Goal: Information Seeking & Learning: Learn about a topic

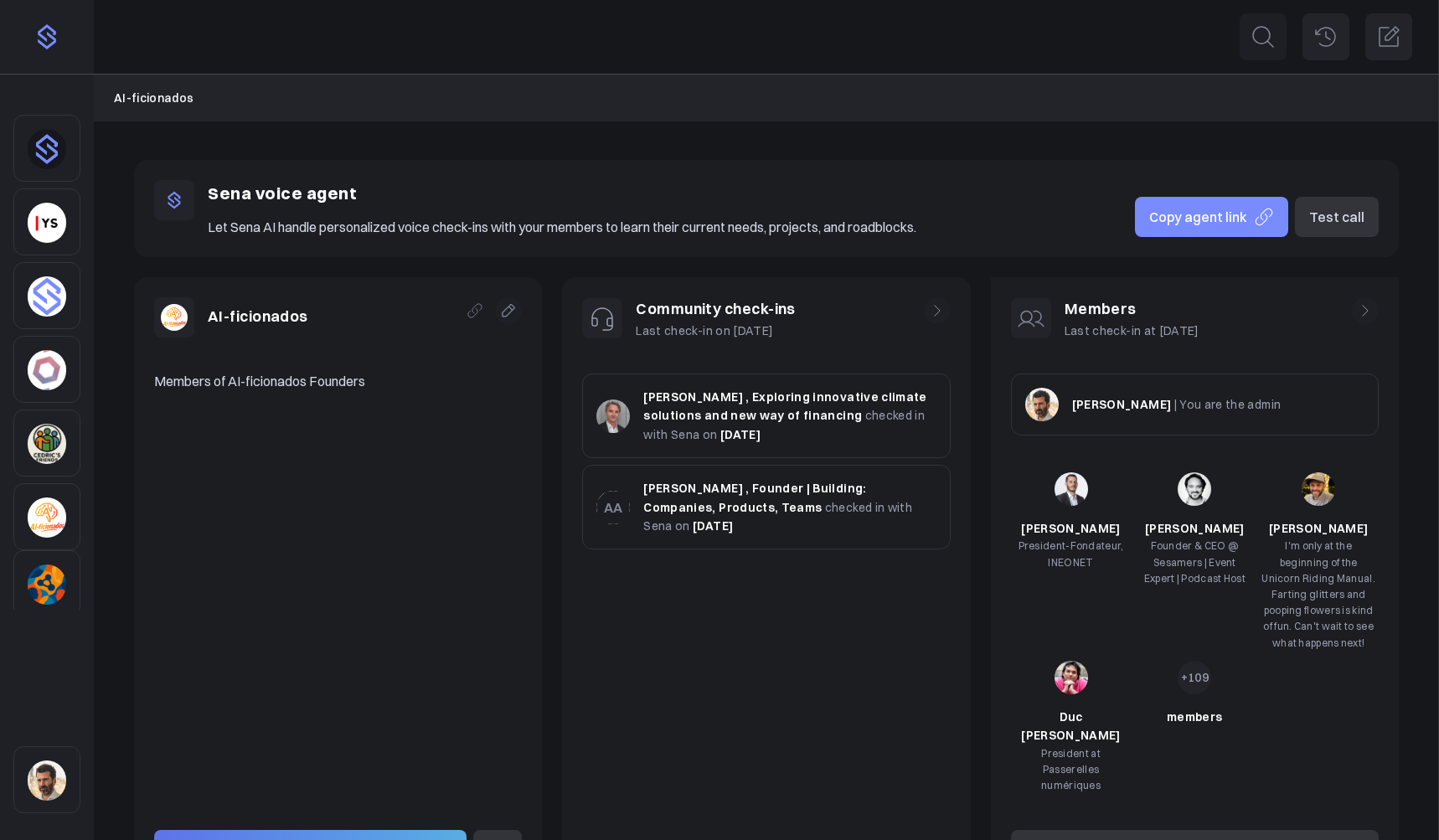
scroll to position [112, 0]
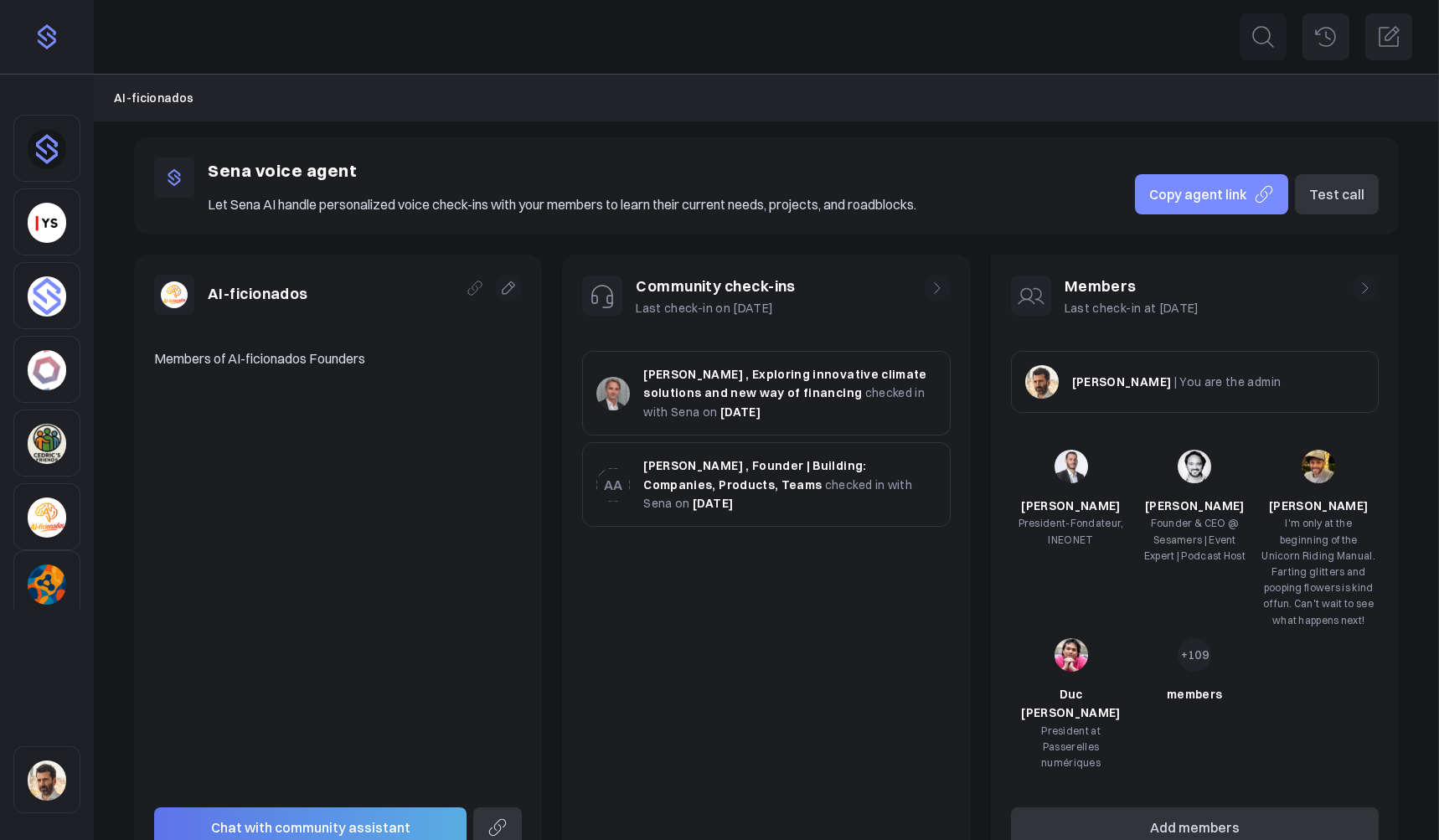
click at [1370, 293] on icon at bounding box center [1365, 288] width 17 height 17
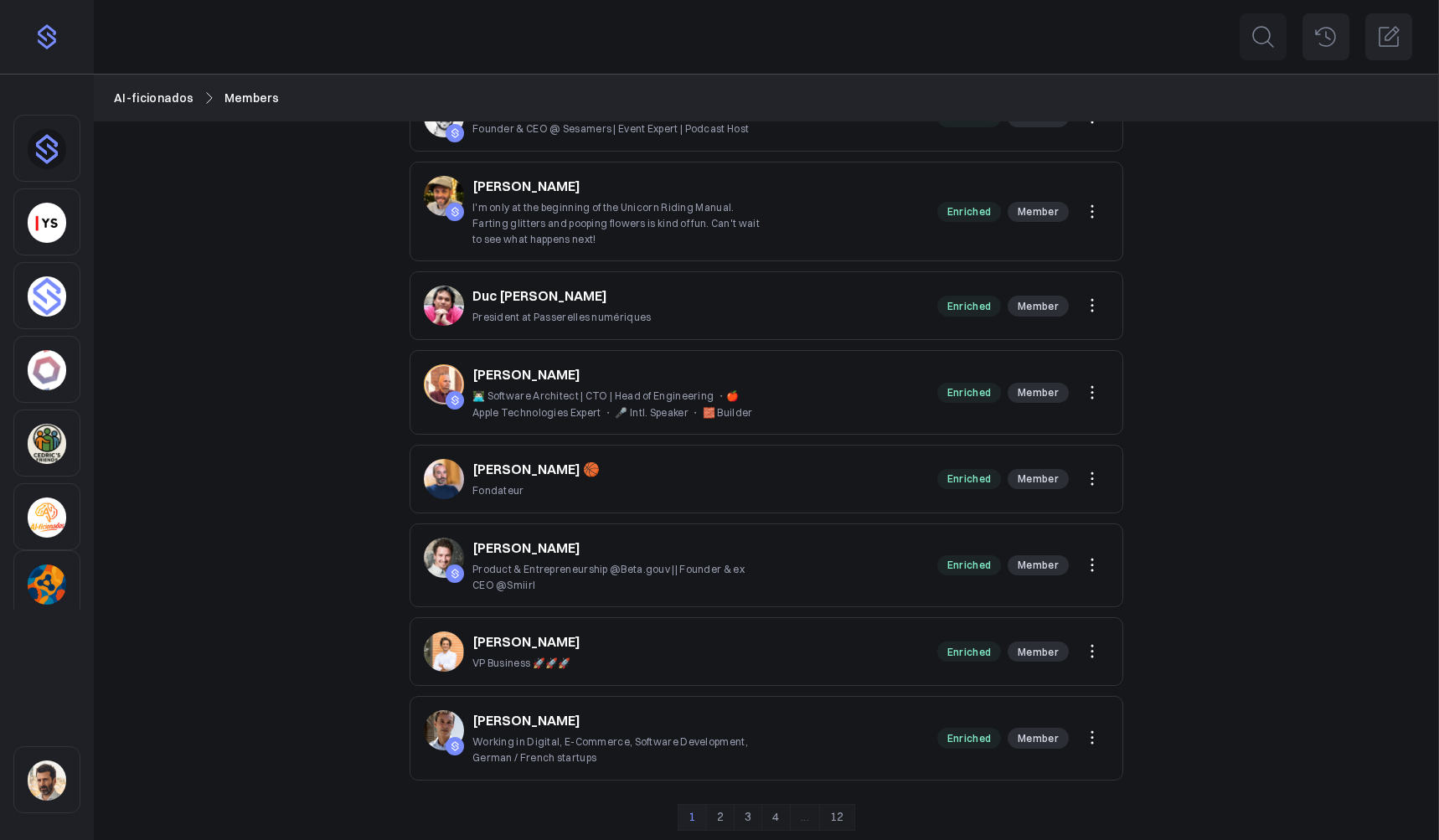
scroll to position [428, 0]
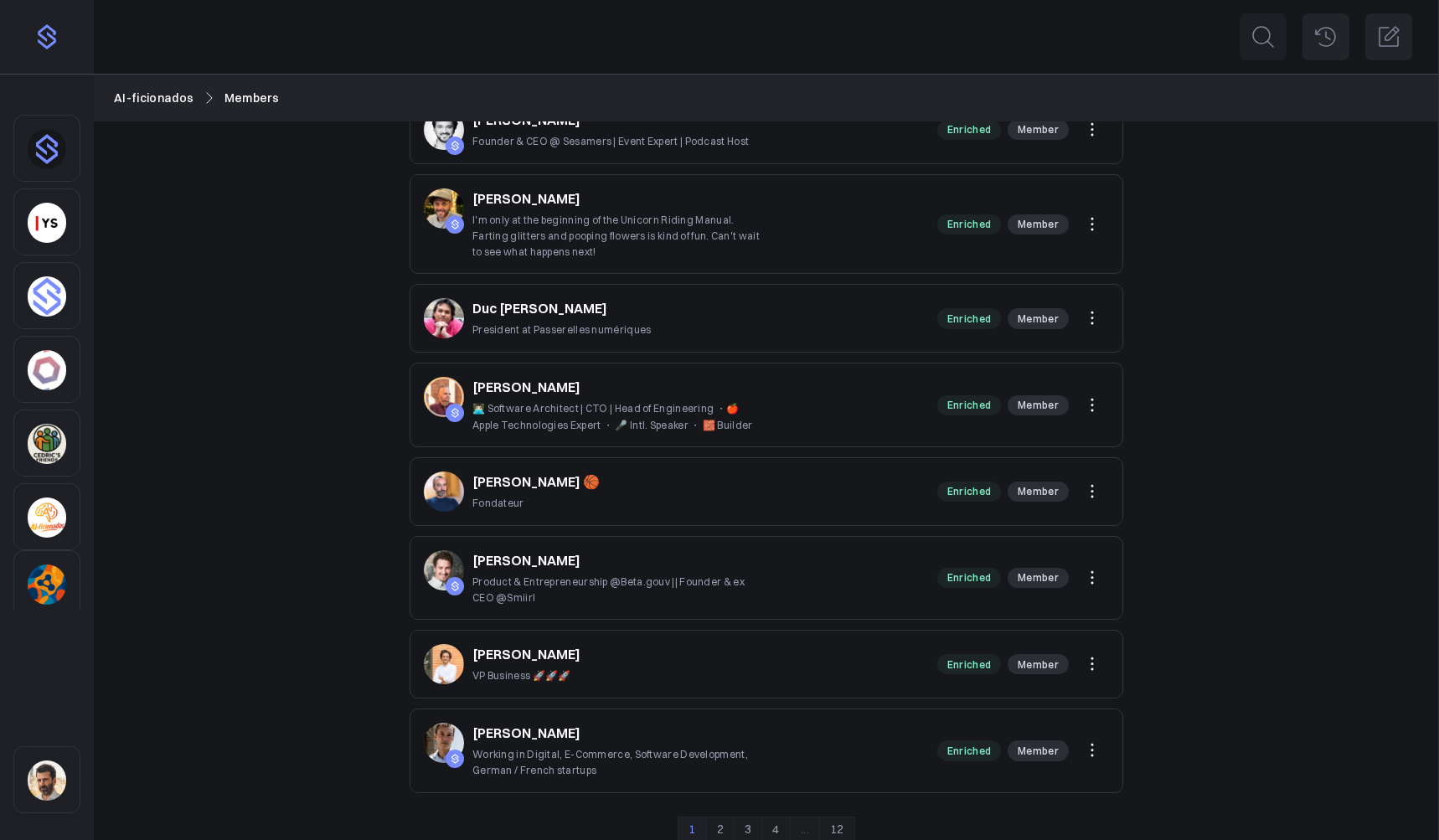
click at [715, 829] on link "2" at bounding box center [720, 829] width 29 height 27
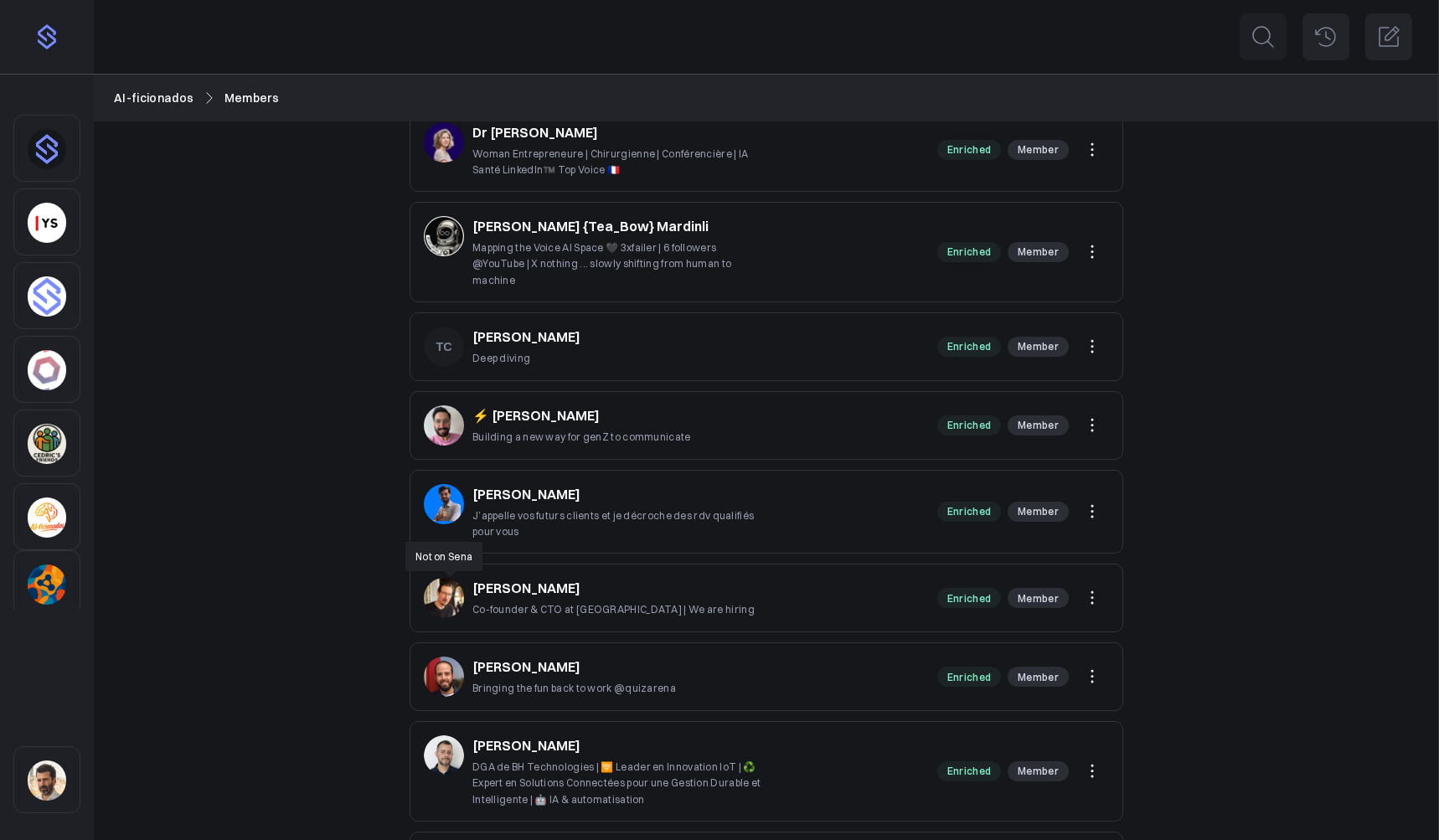
scroll to position [468, 0]
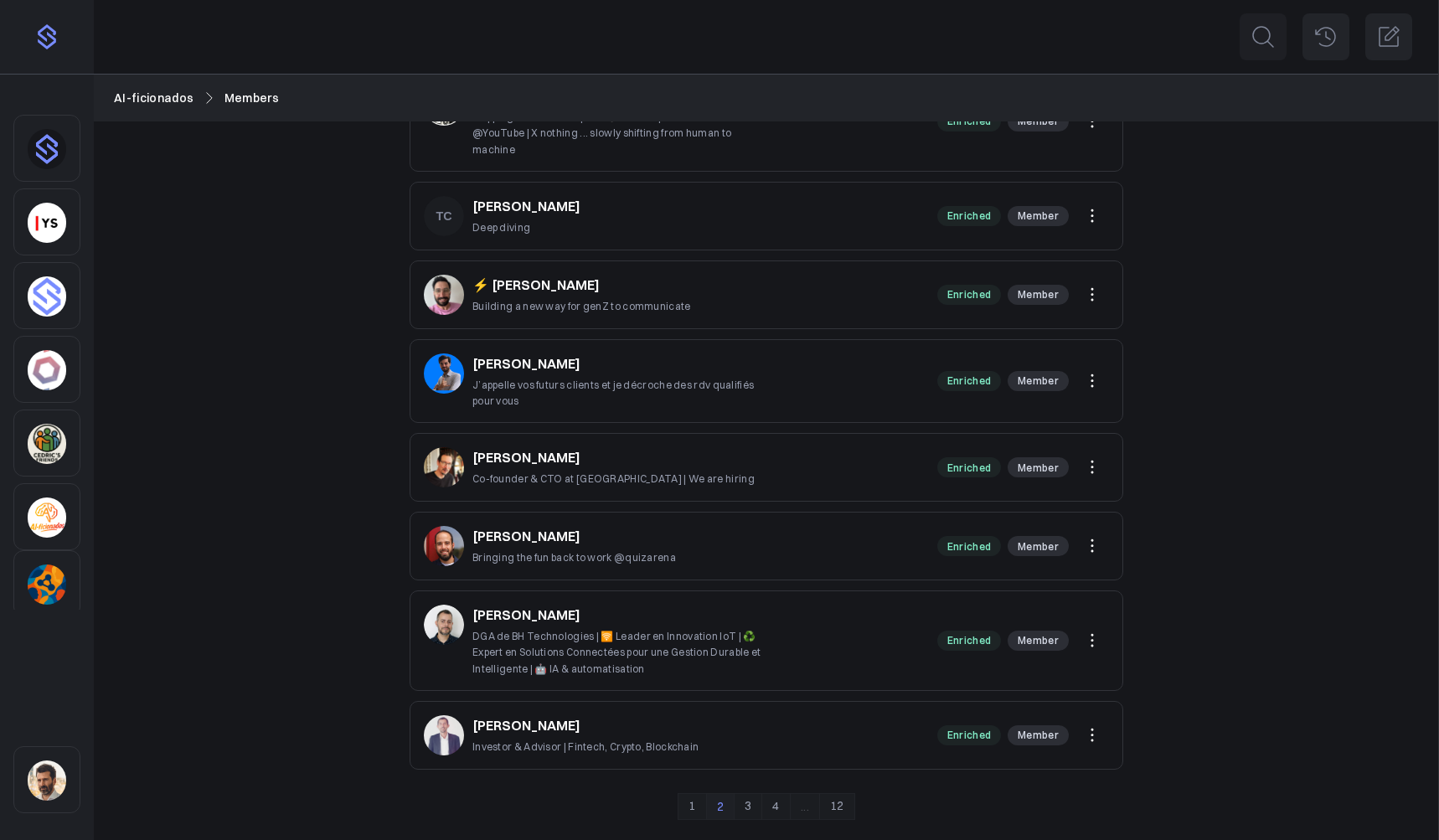
click at [53, 578] on img "Sidebar" at bounding box center [47, 584] width 39 height 41
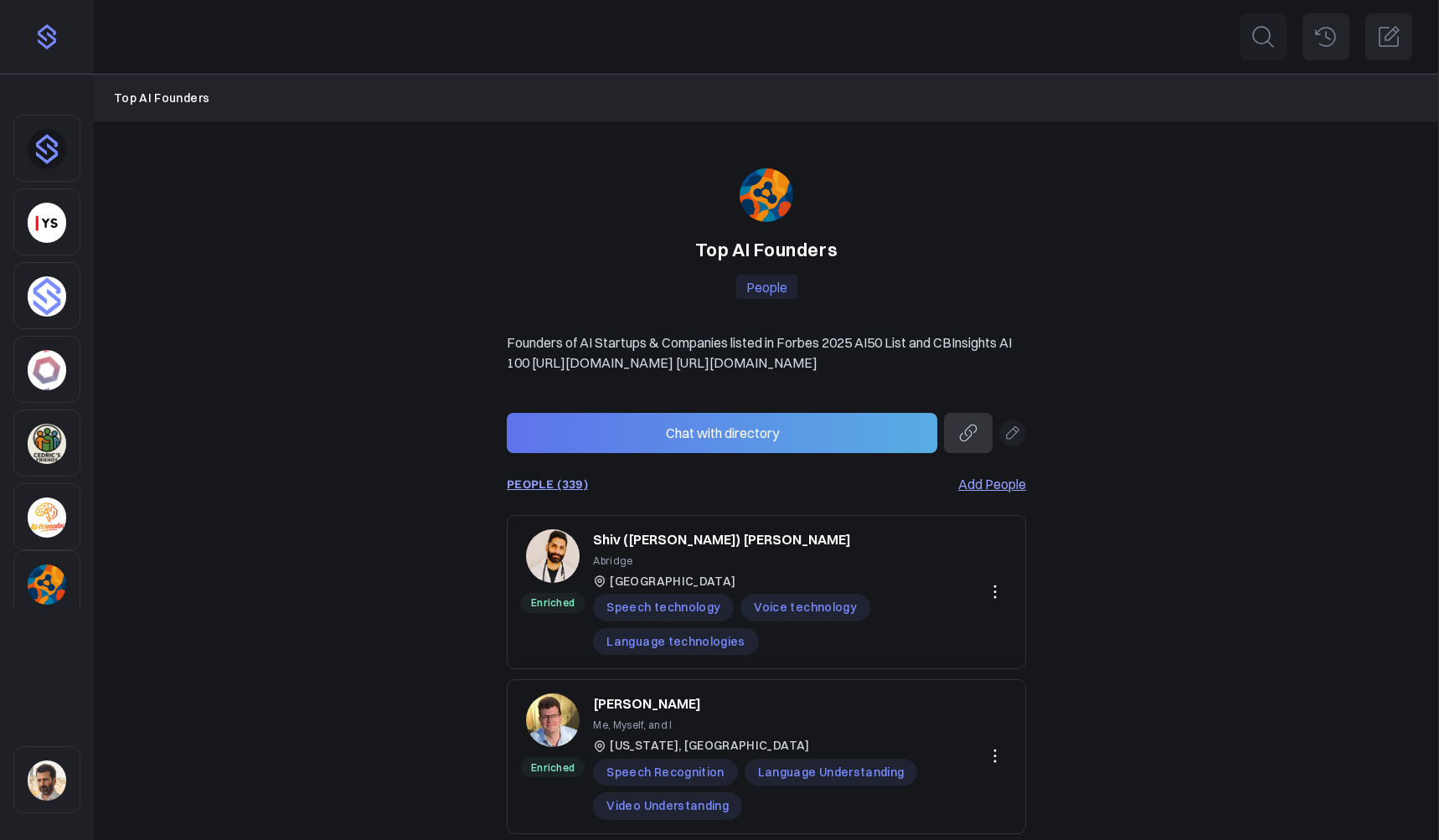
click at [574, 491] on link "PEOPLE (339)" at bounding box center [547, 484] width 81 height 14
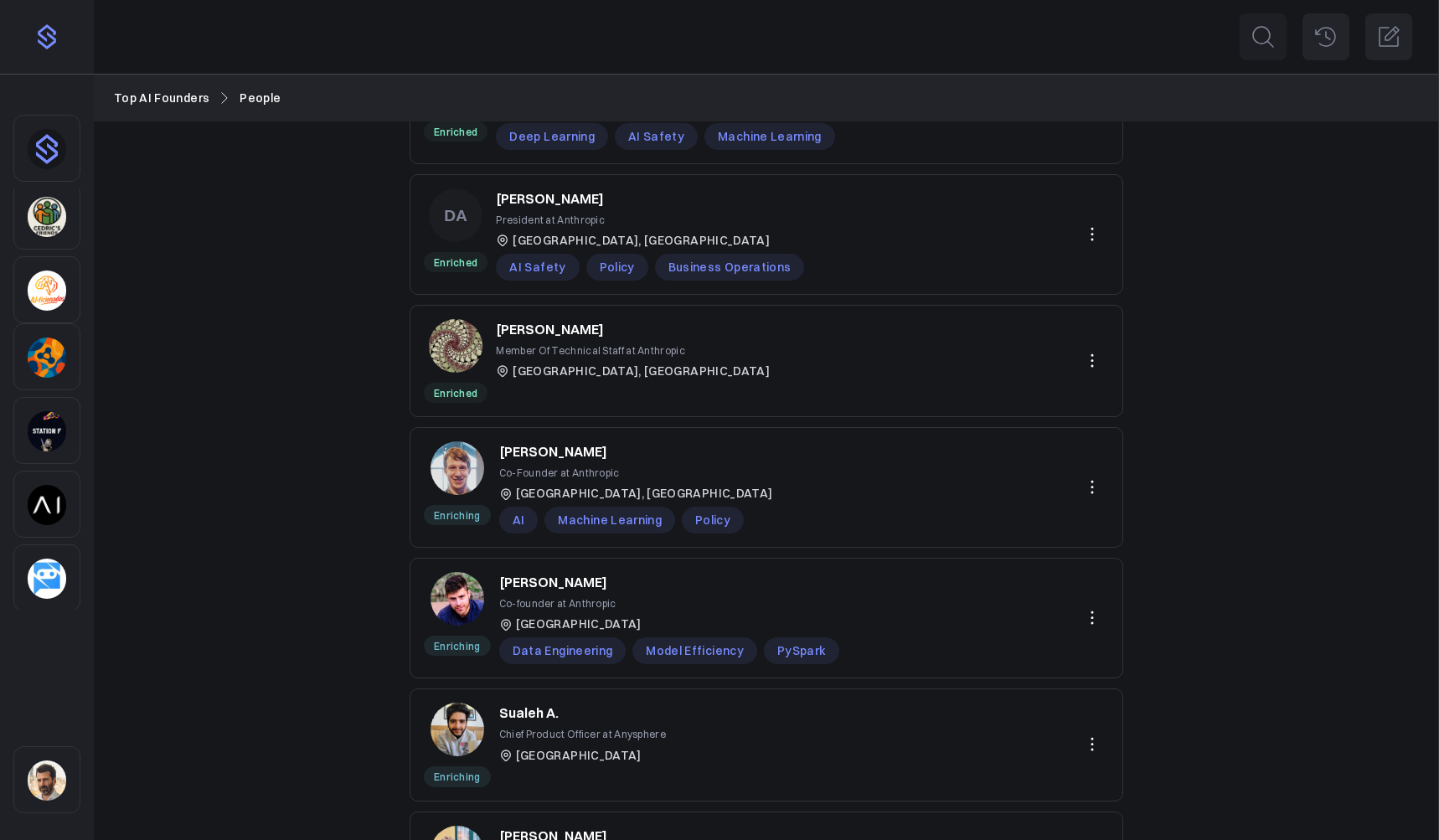
scroll to position [302, 0]
click at [53, 578] on img "Sidebar" at bounding box center [47, 578] width 39 height 41
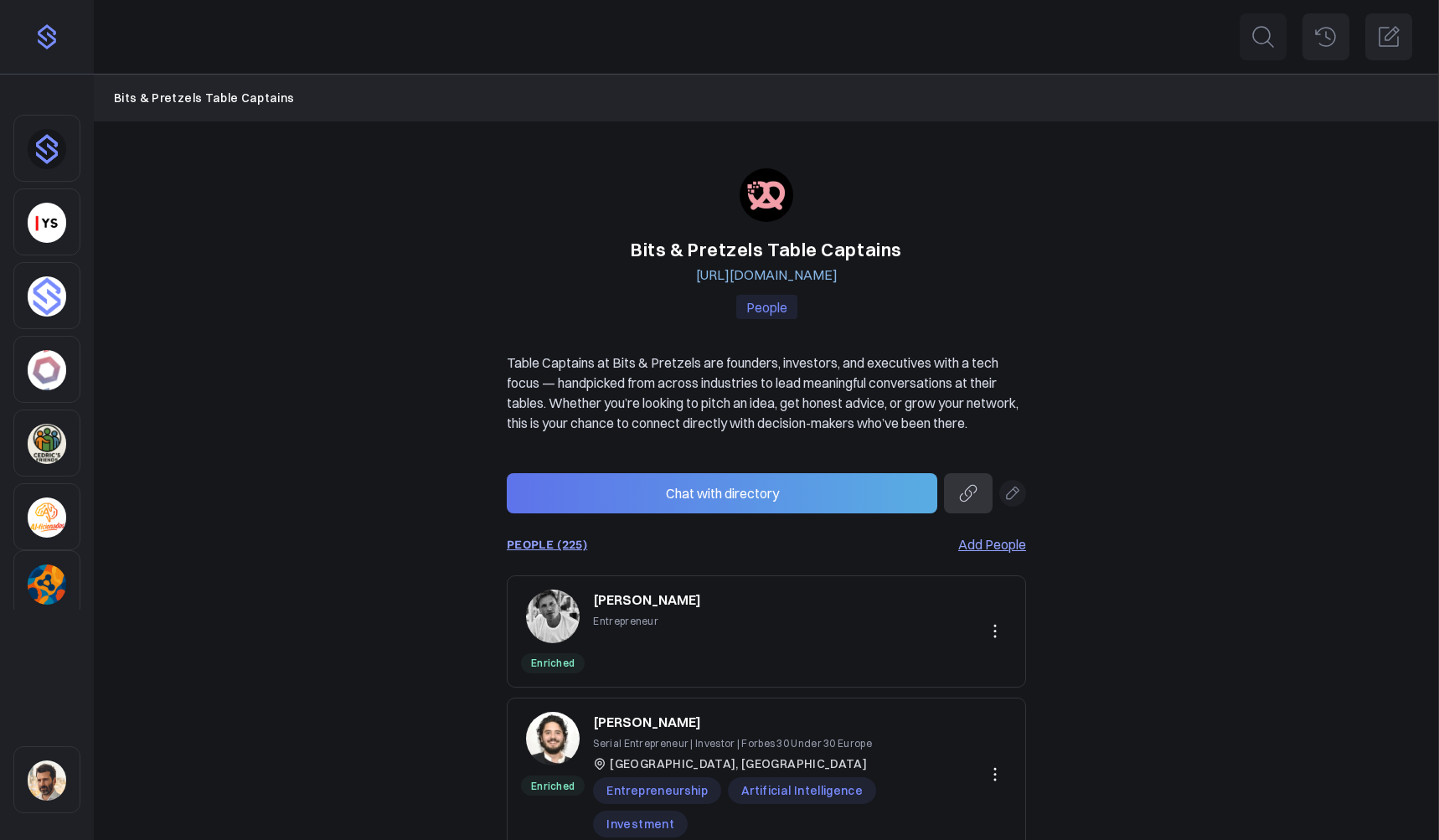
click at [573, 551] on link "PEOPLE (225)" at bounding box center [546, 544] width 80 height 14
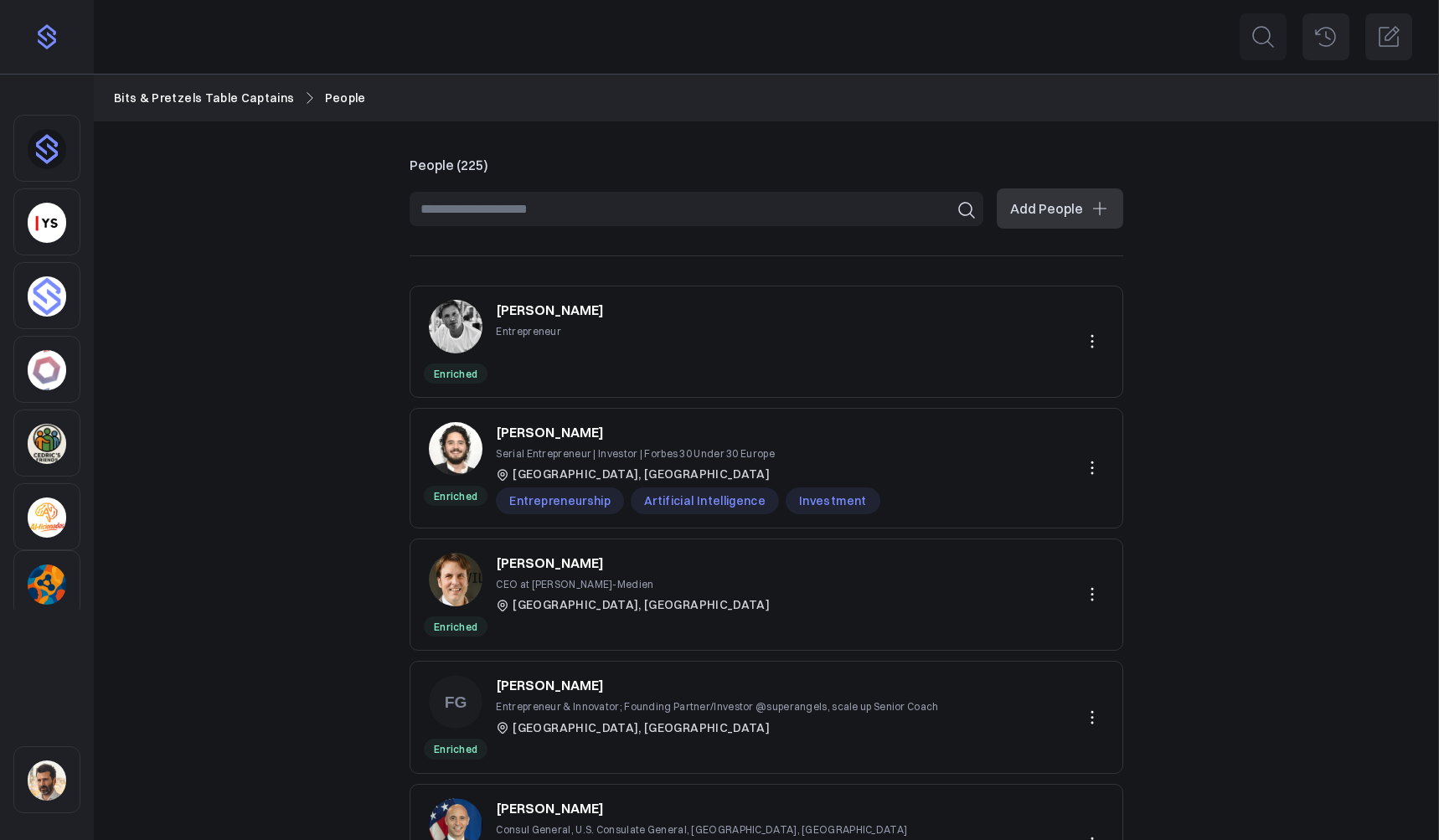
click at [240, 100] on link "Bits & Pretzels Table Captains" at bounding box center [205, 98] width 181 height 18
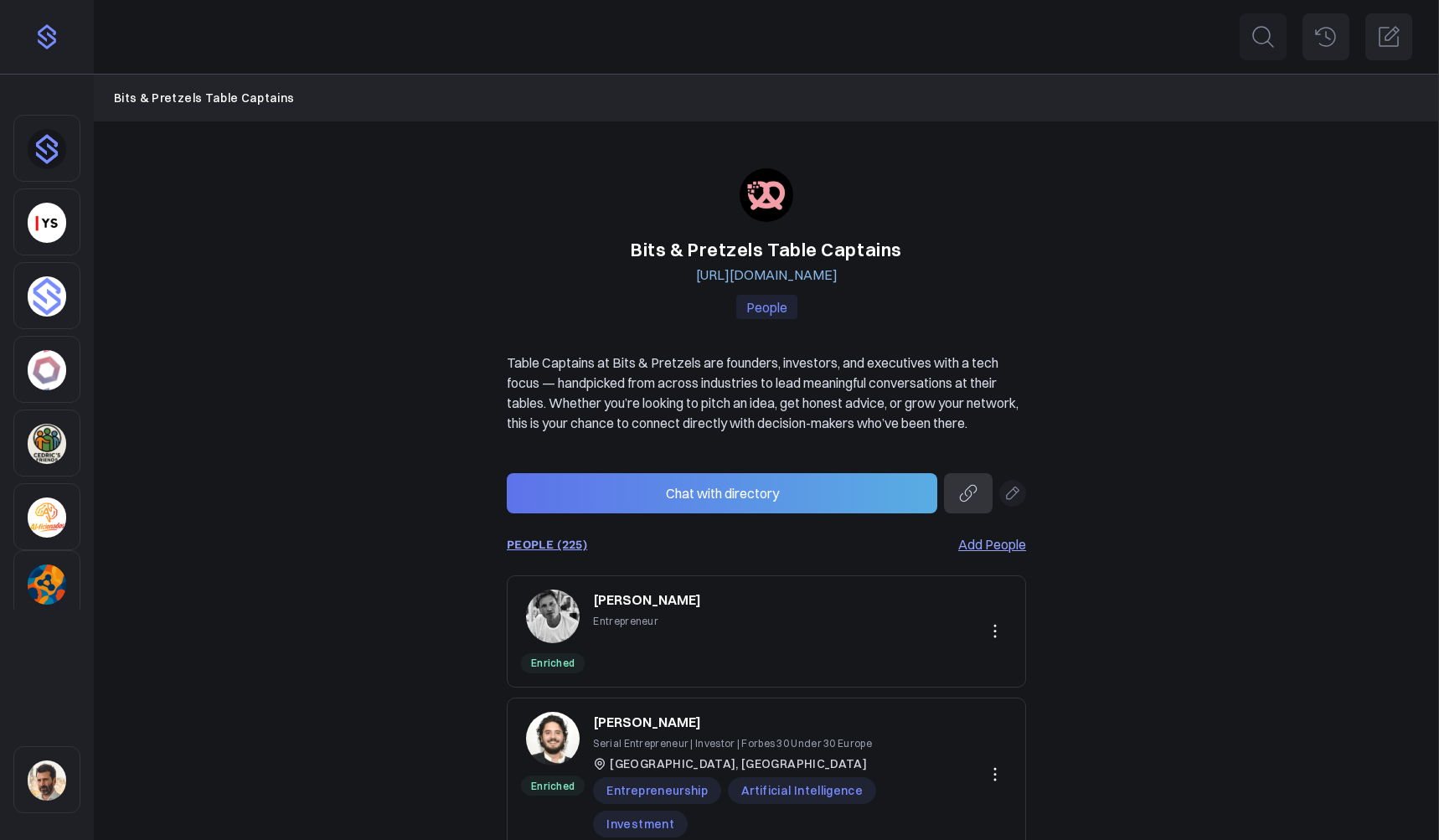
click at [557, 551] on link "PEOPLE (225)" at bounding box center [546, 544] width 80 height 14
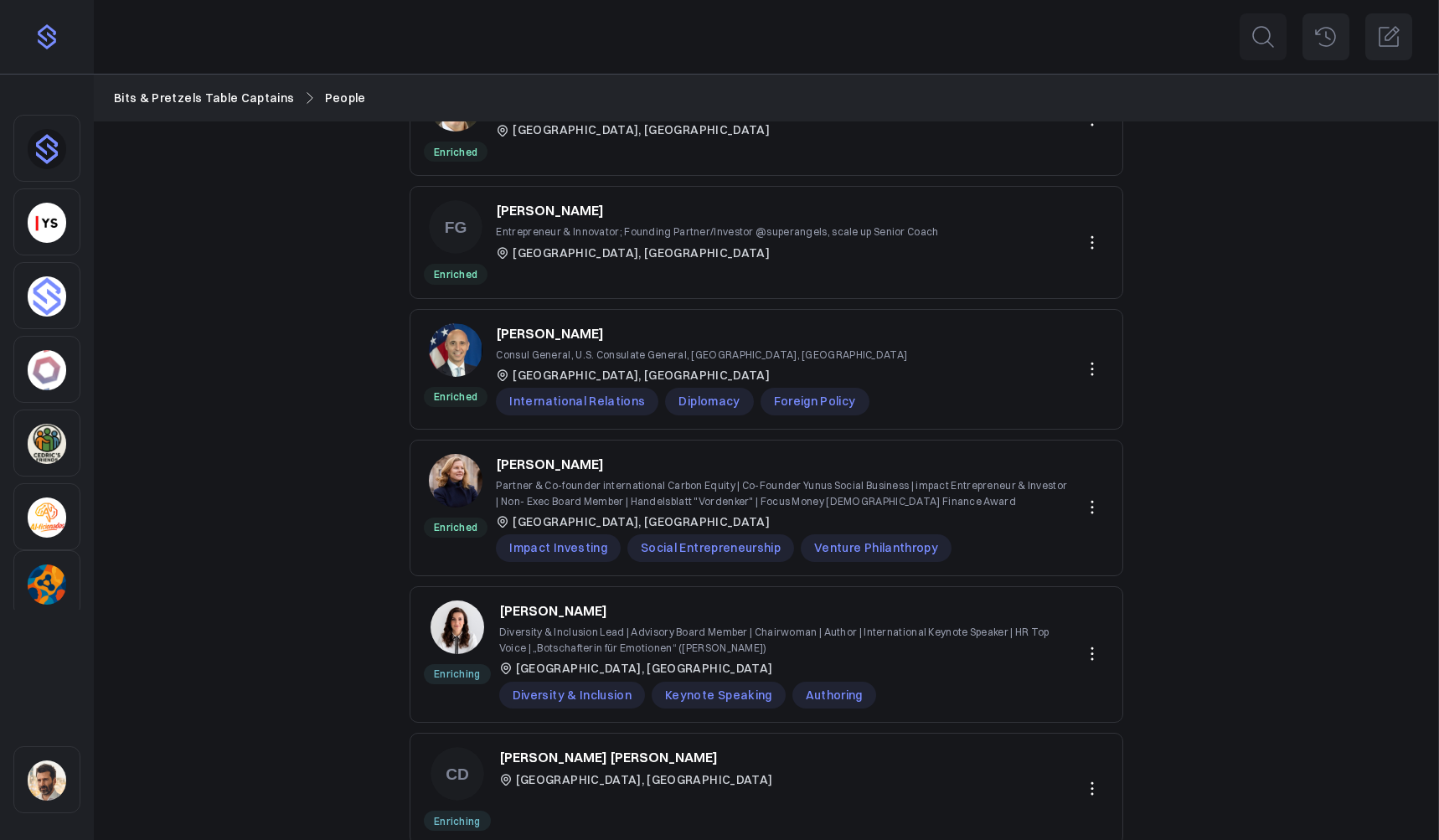
scroll to position [804, 0]
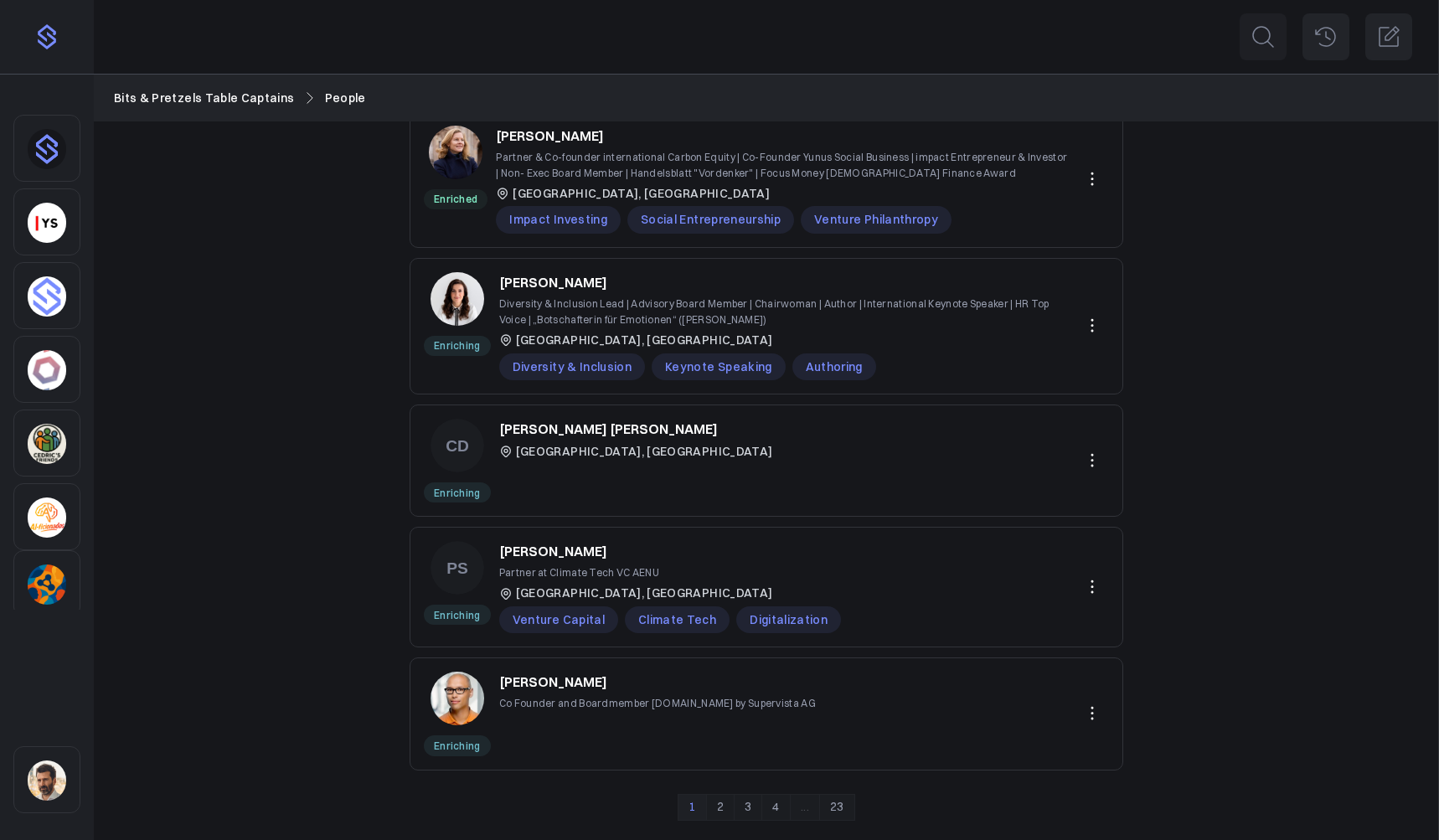
click at [720, 811] on link "2" at bounding box center [720, 807] width 29 height 27
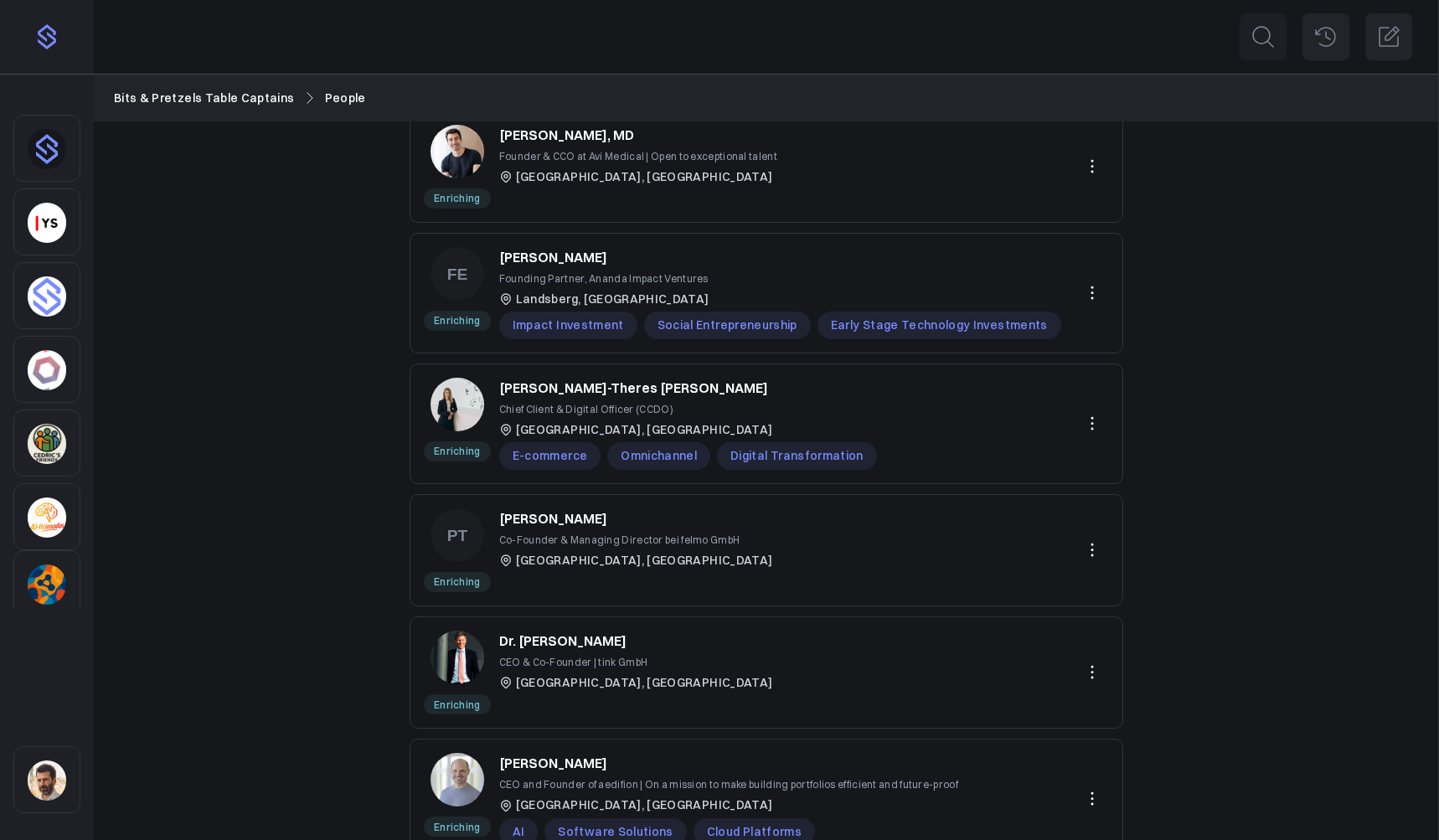
scroll to position [788, 0]
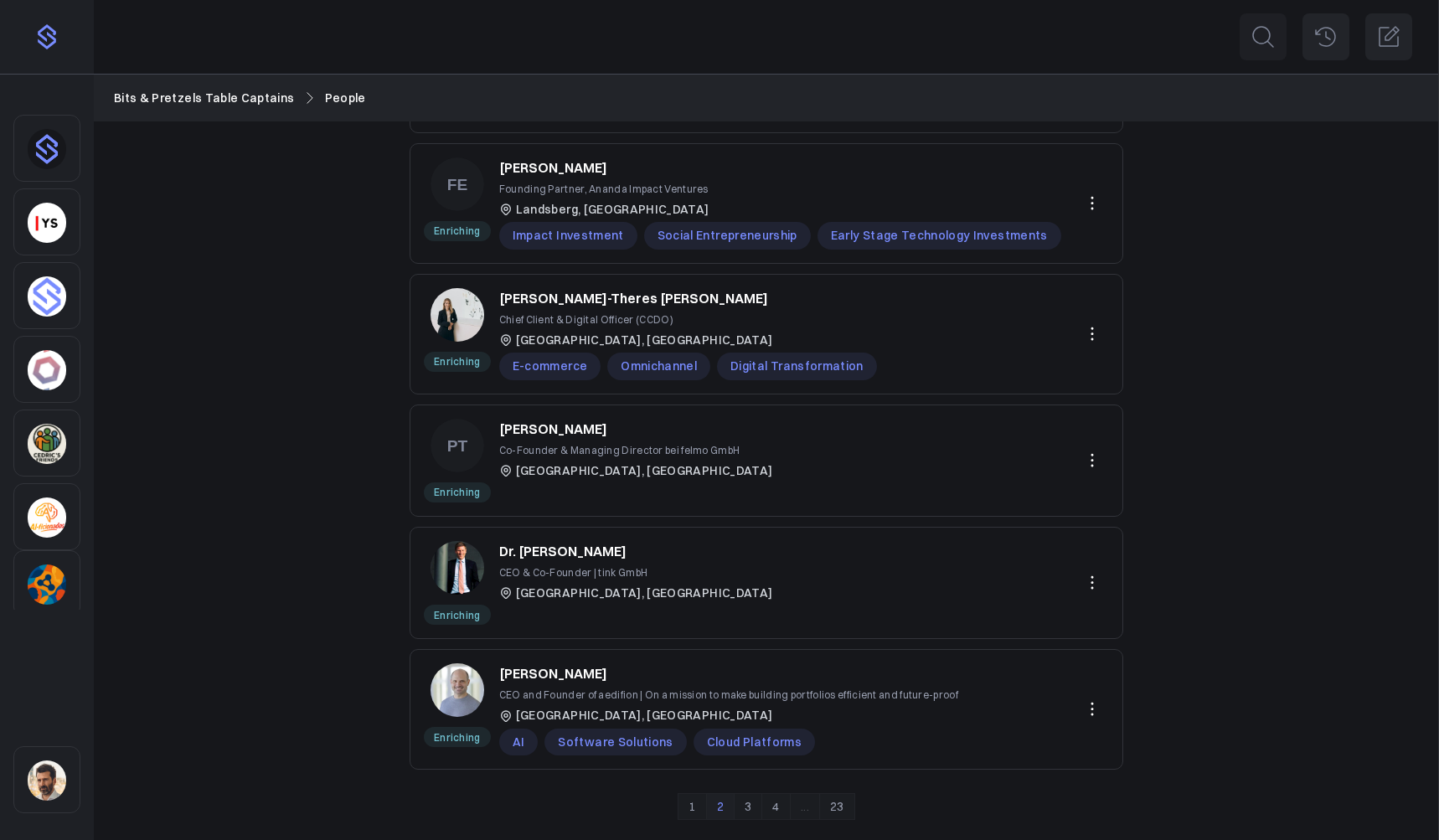
click at [751, 804] on link "3" at bounding box center [747, 806] width 29 height 27
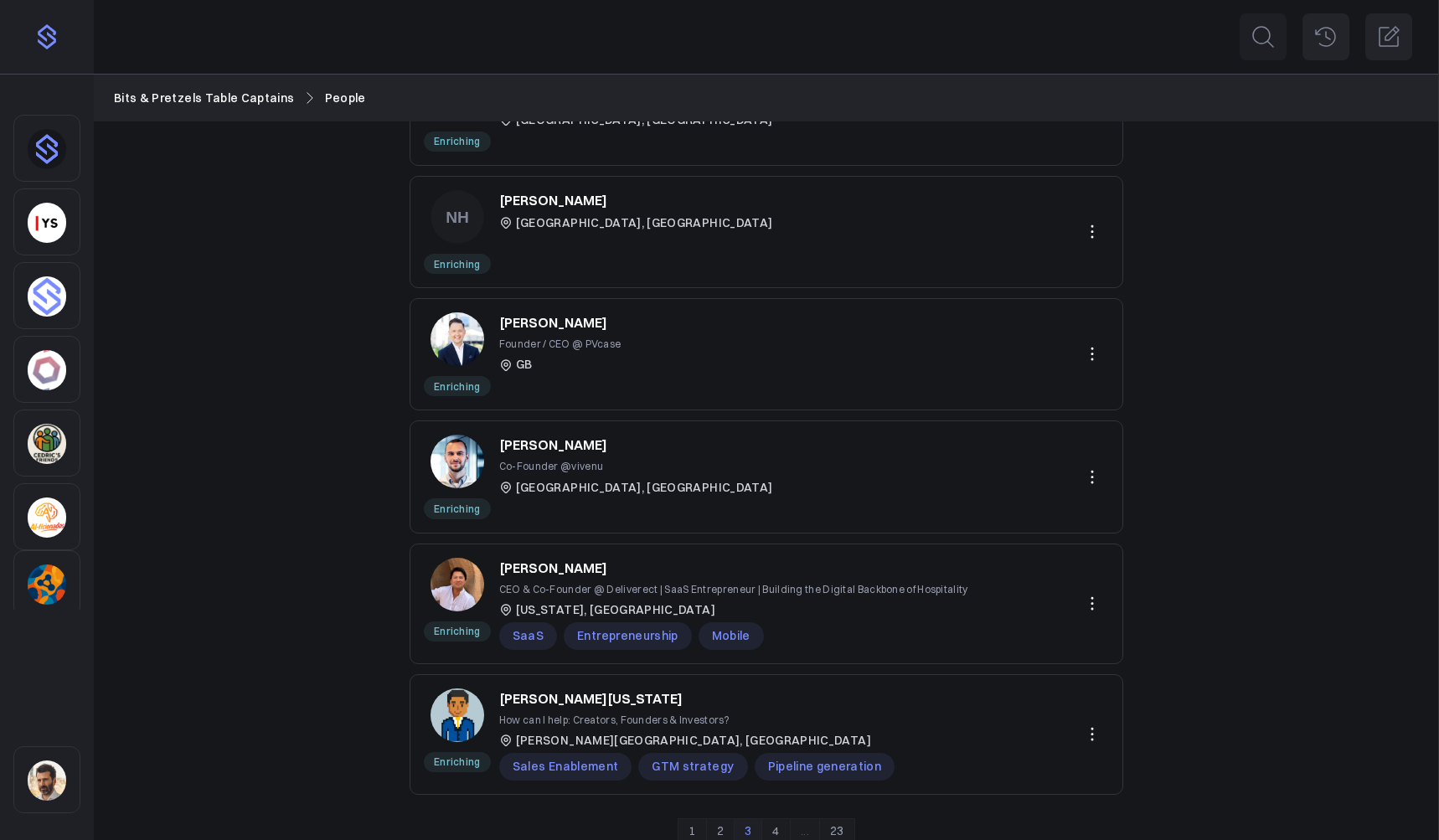
scroll to position [747, 0]
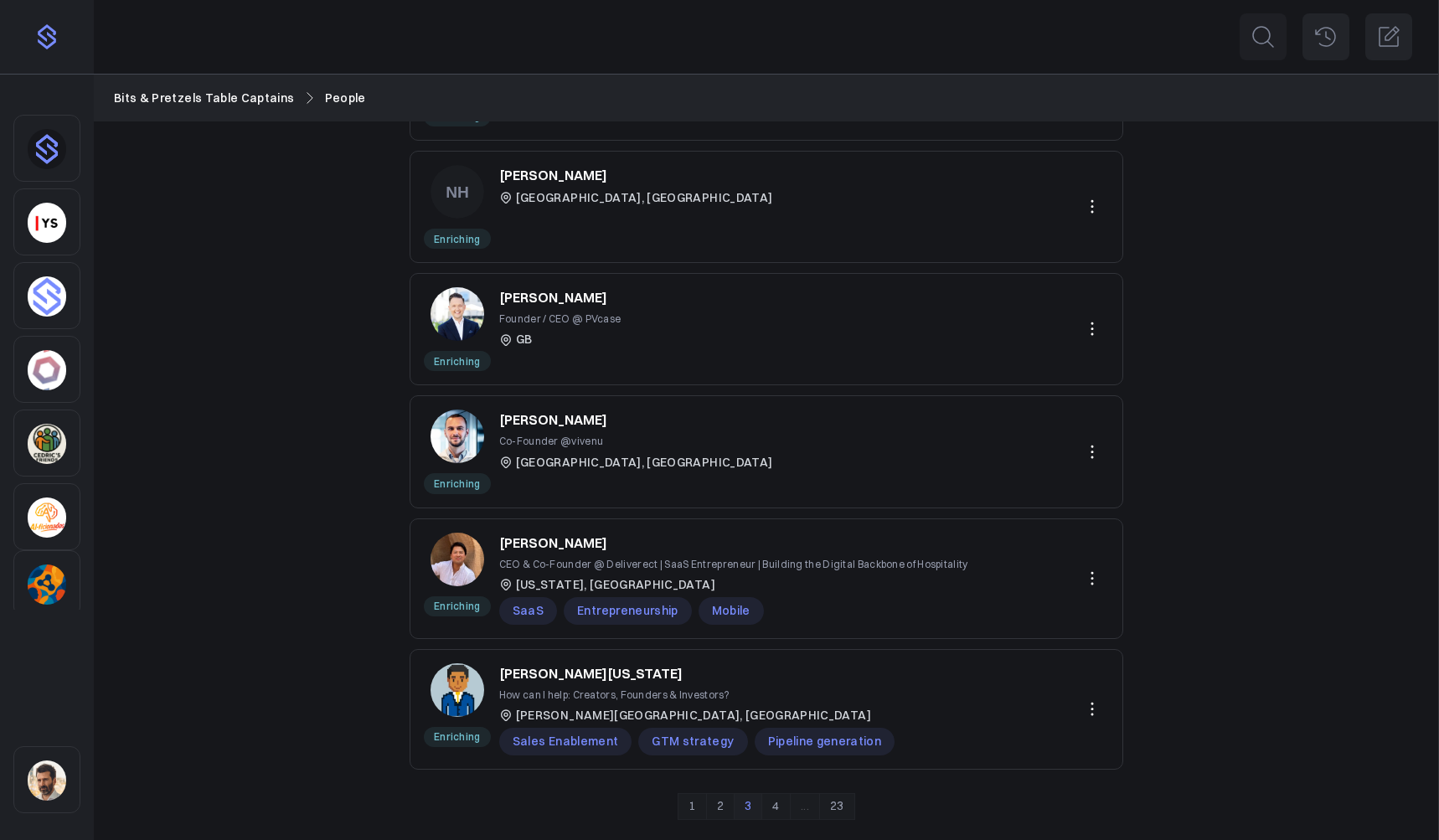
click at [35, 592] on img "Sidebar" at bounding box center [47, 584] width 39 height 41
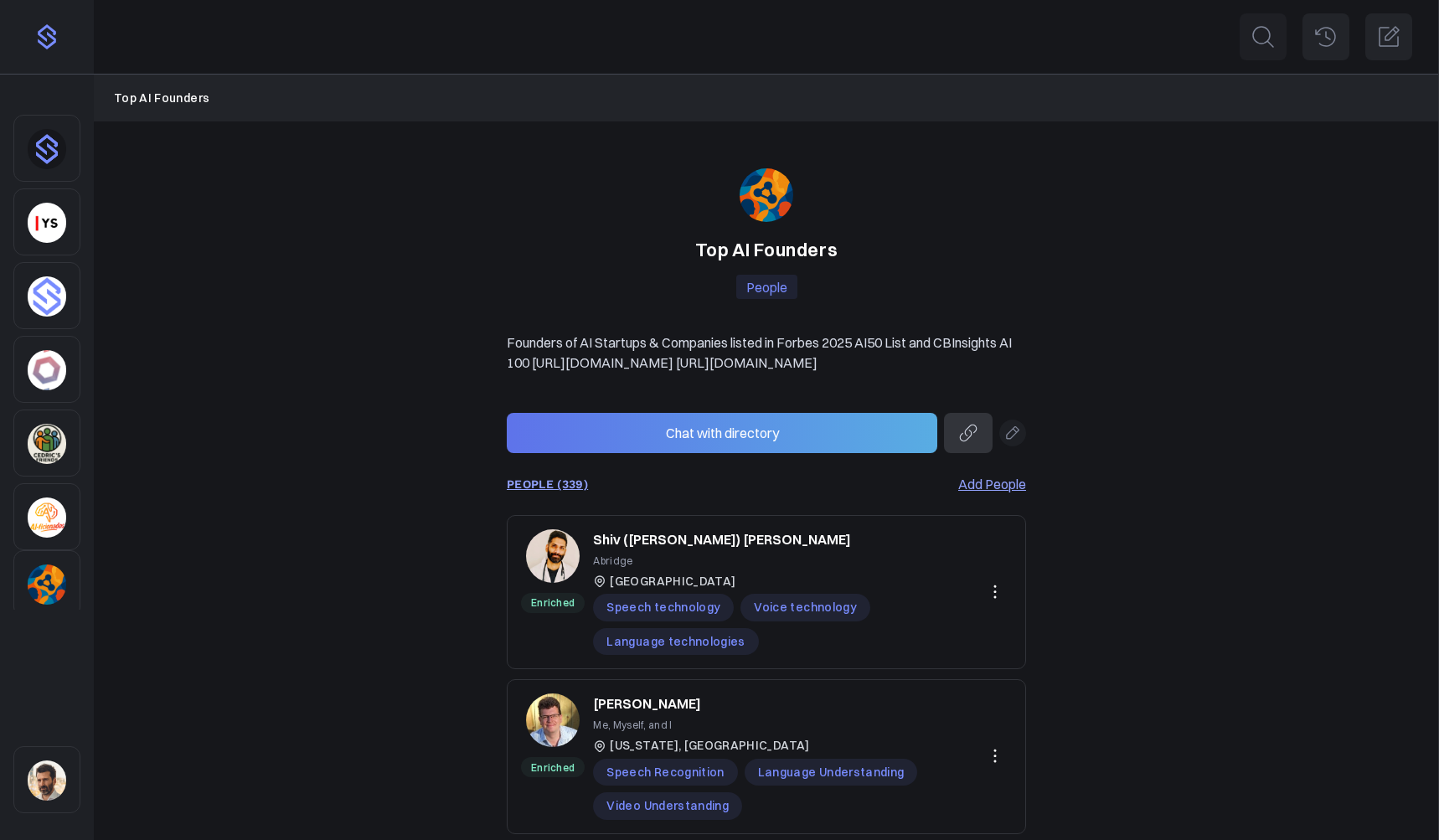
click at [563, 491] on link "PEOPLE (339)" at bounding box center [547, 484] width 81 height 14
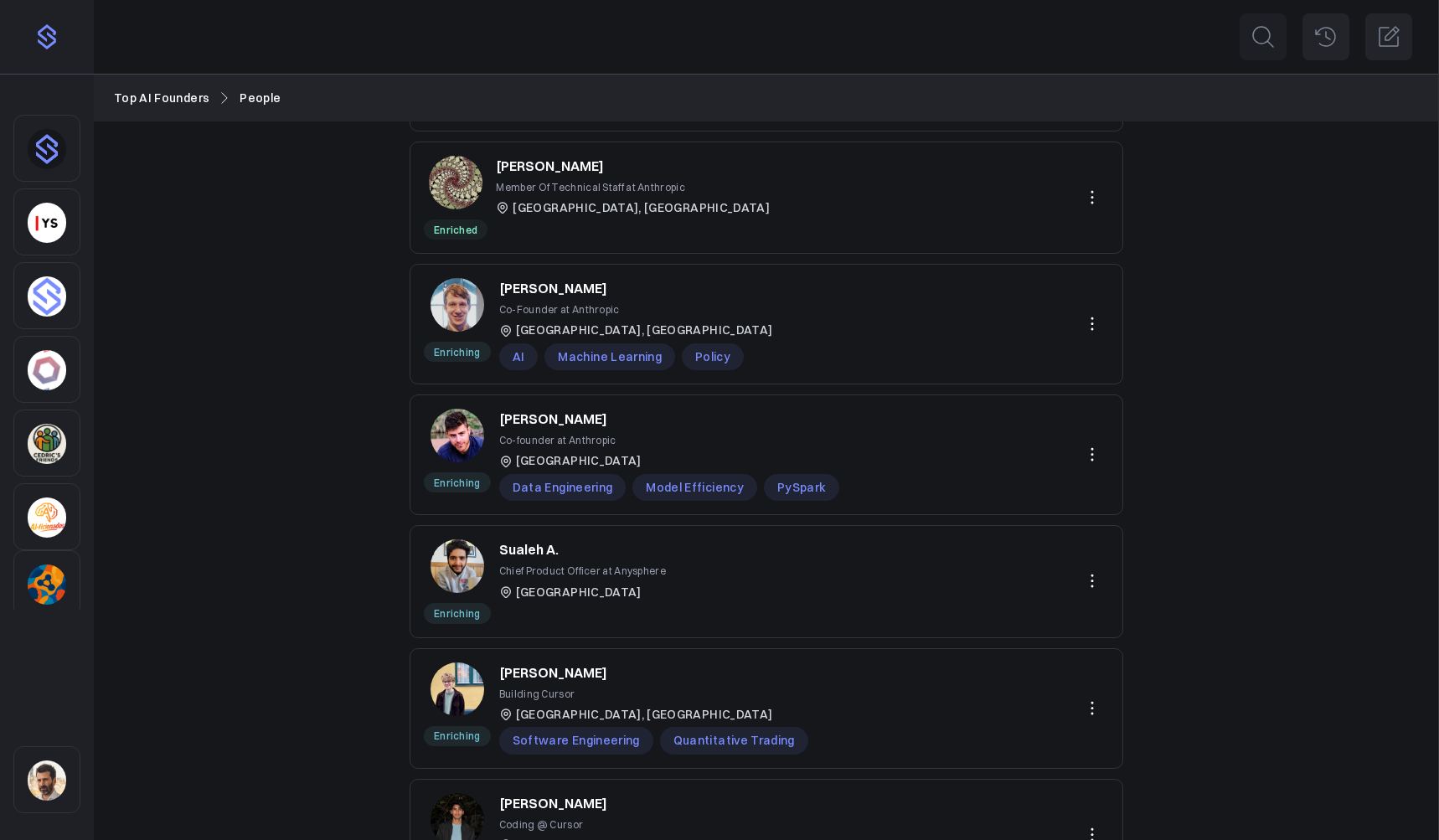
scroll to position [788, 0]
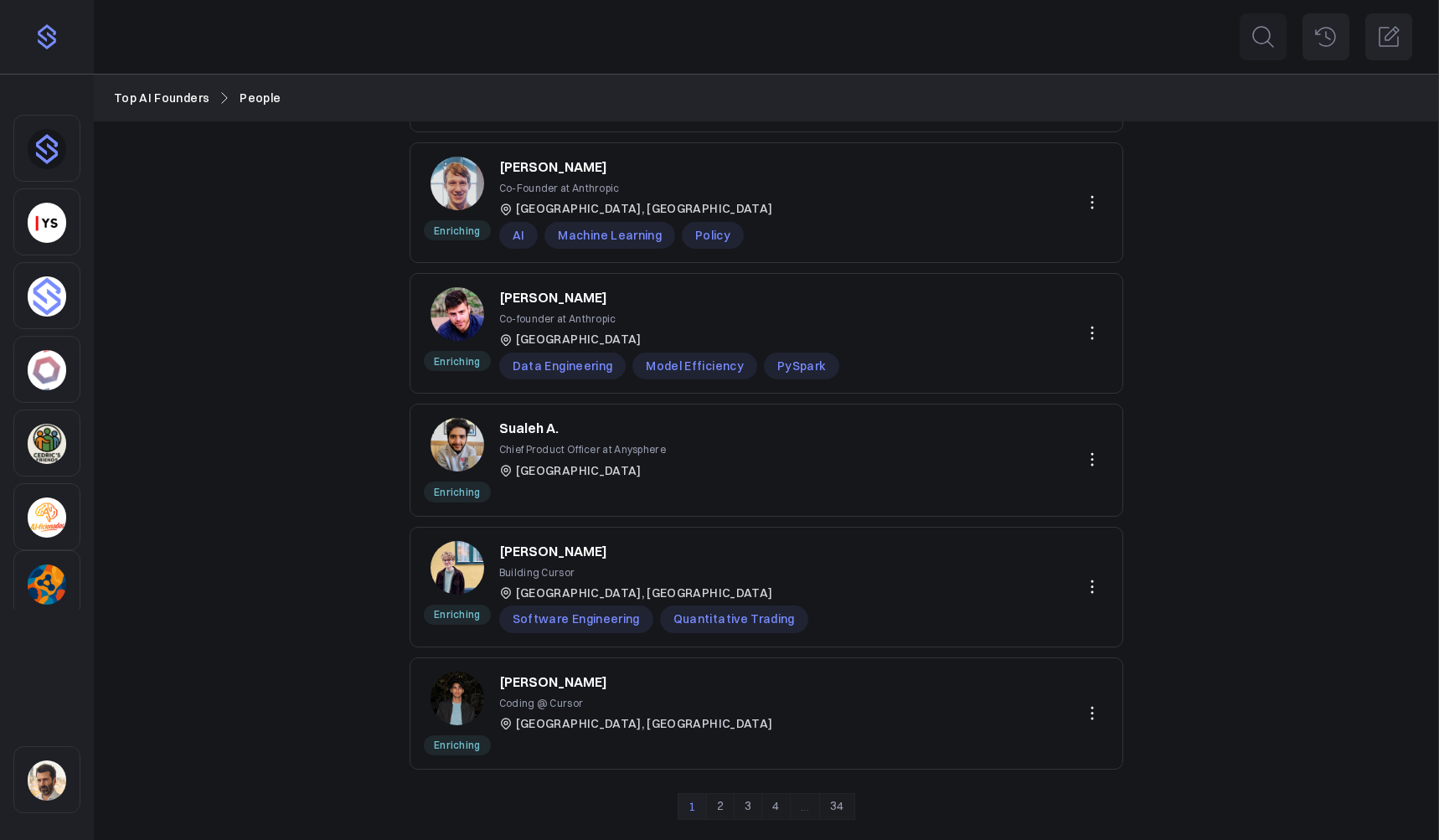
click at [784, 809] on link "4" at bounding box center [775, 806] width 29 height 27
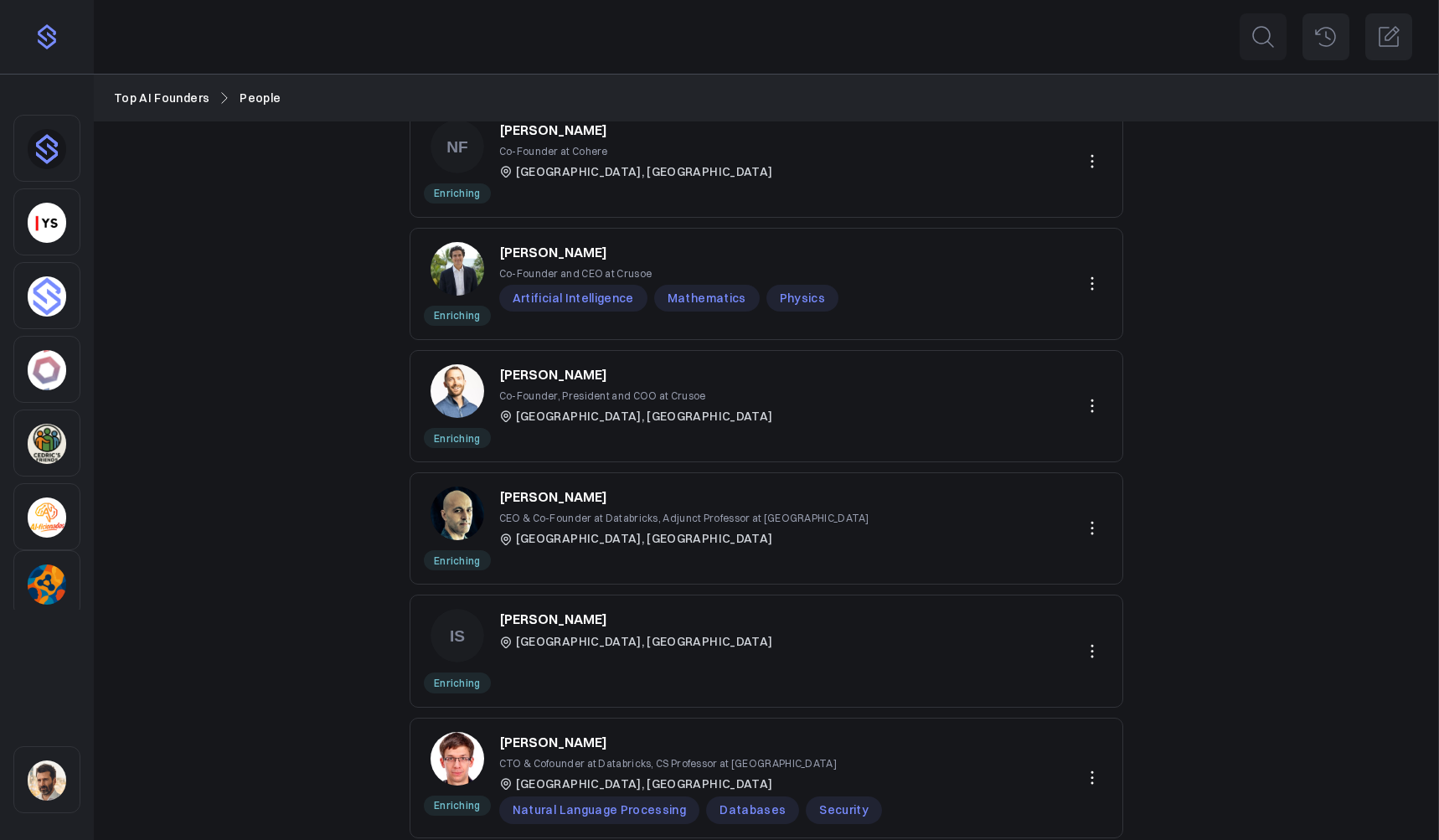
scroll to position [548, 0]
click at [43, 514] on img "Sidebar" at bounding box center [47, 518] width 39 height 41
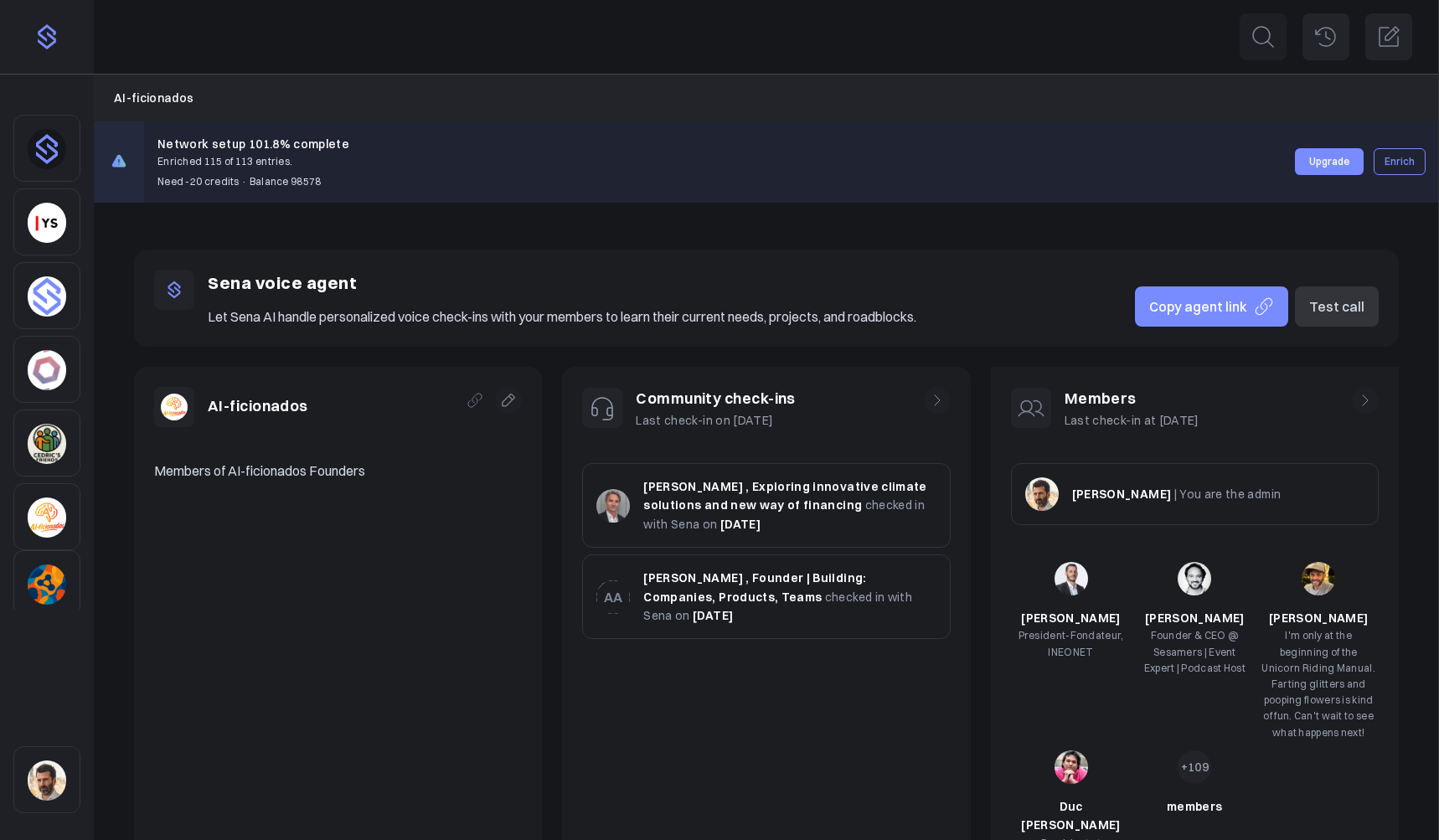
click at [1363, 401] on icon at bounding box center [1365, 400] width 17 height 17
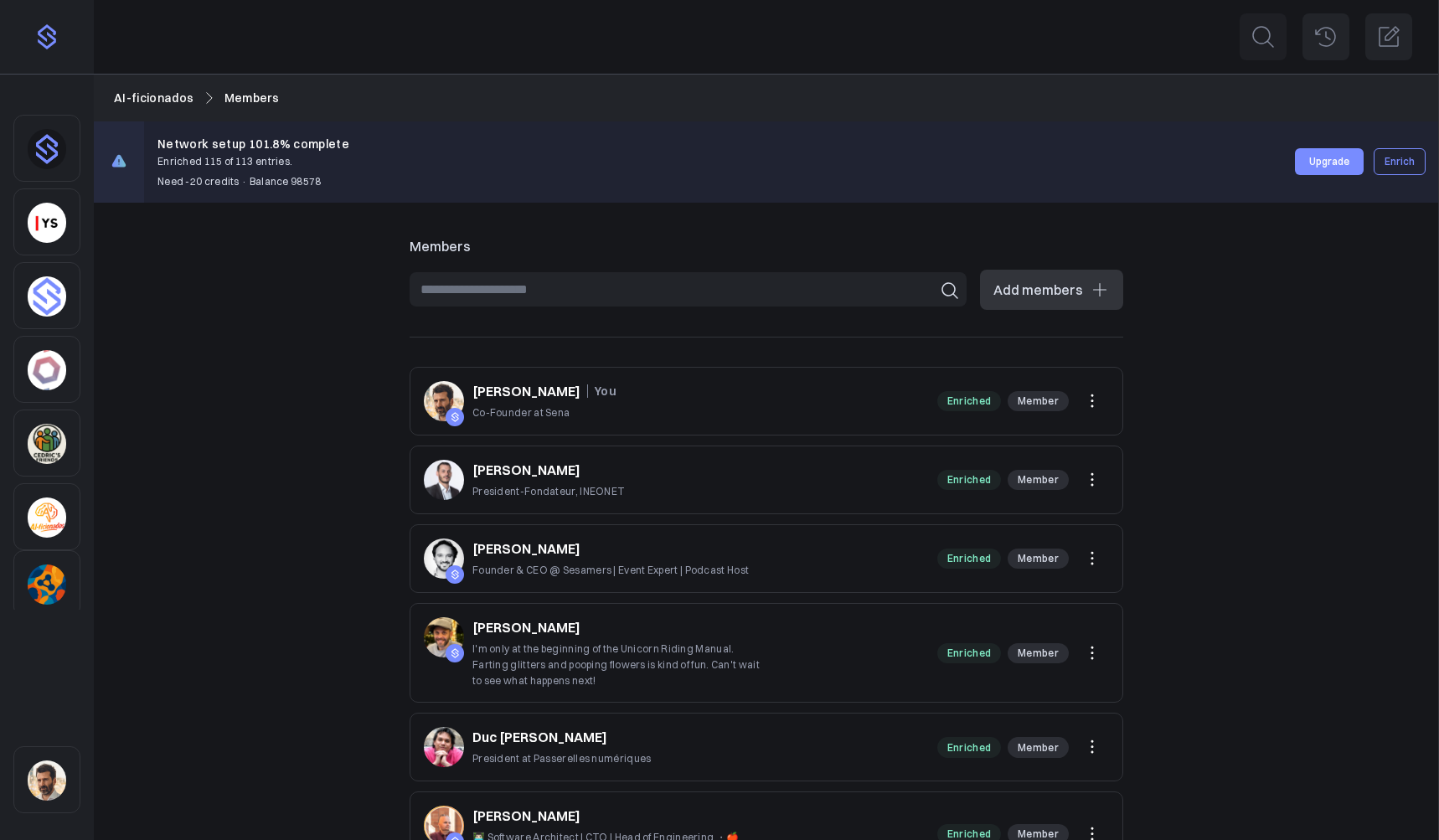
scroll to position [452, 0]
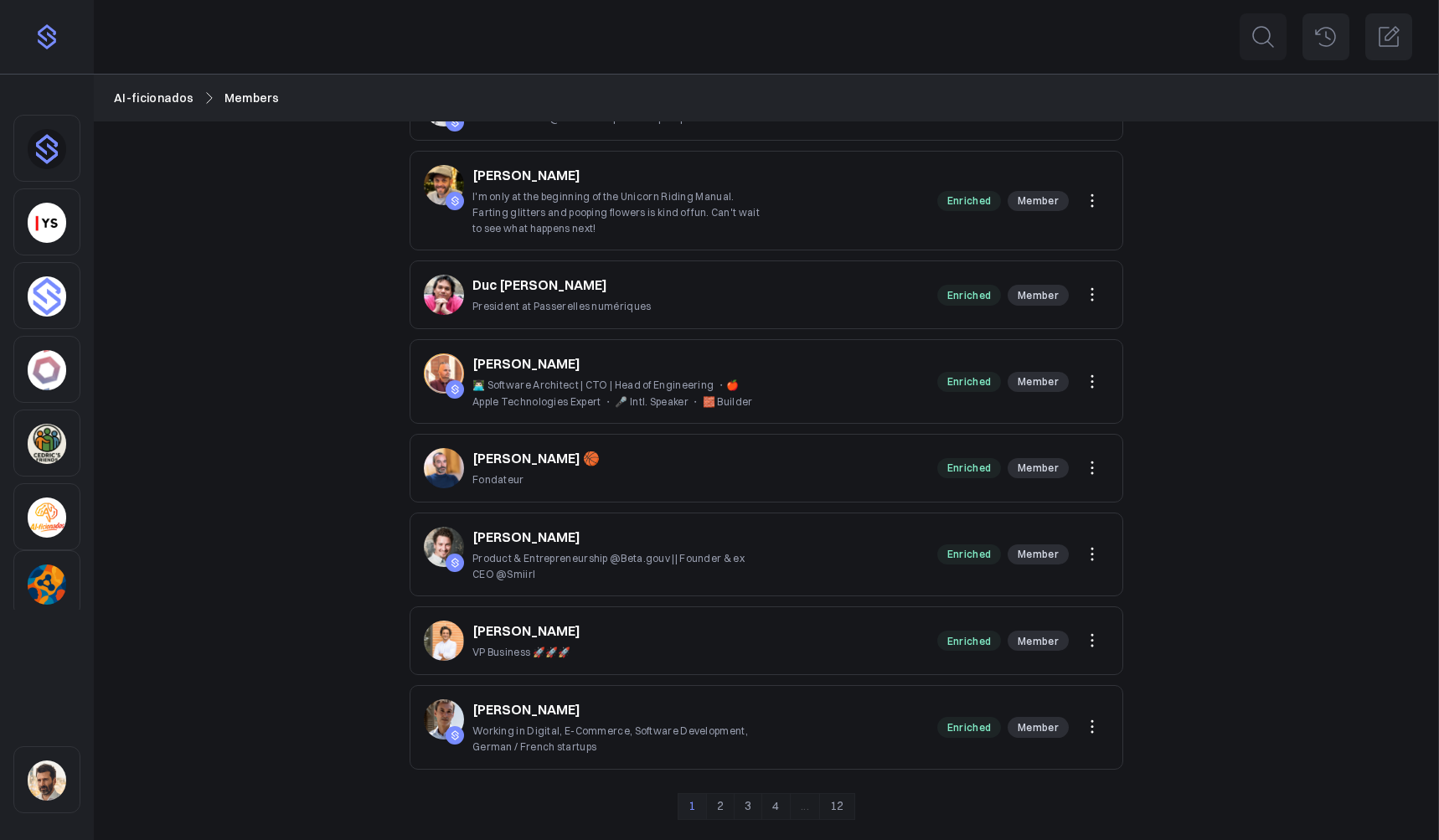
click at [841, 808] on link "12" at bounding box center [836, 806] width 36 height 27
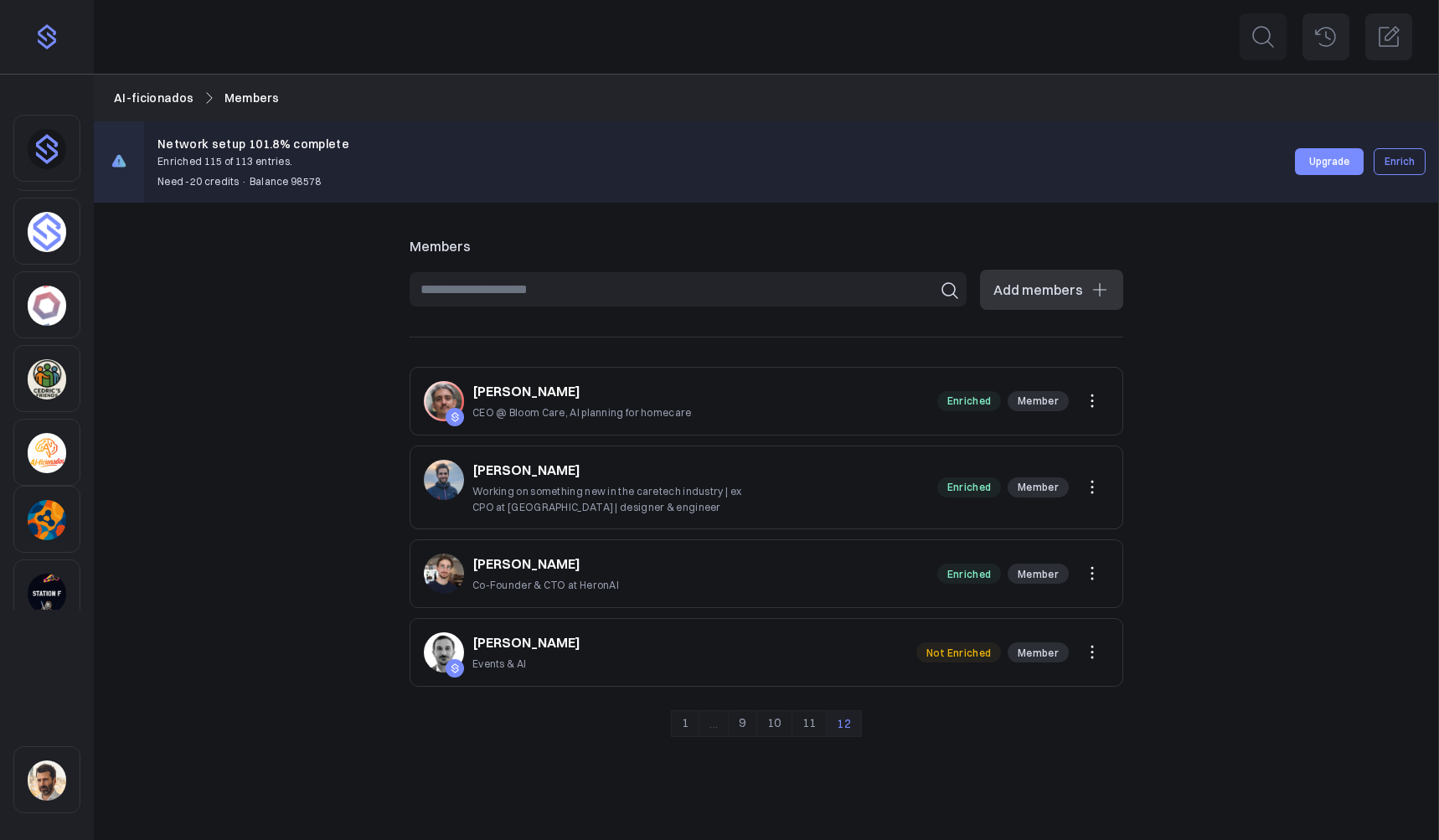
scroll to position [97, 0]
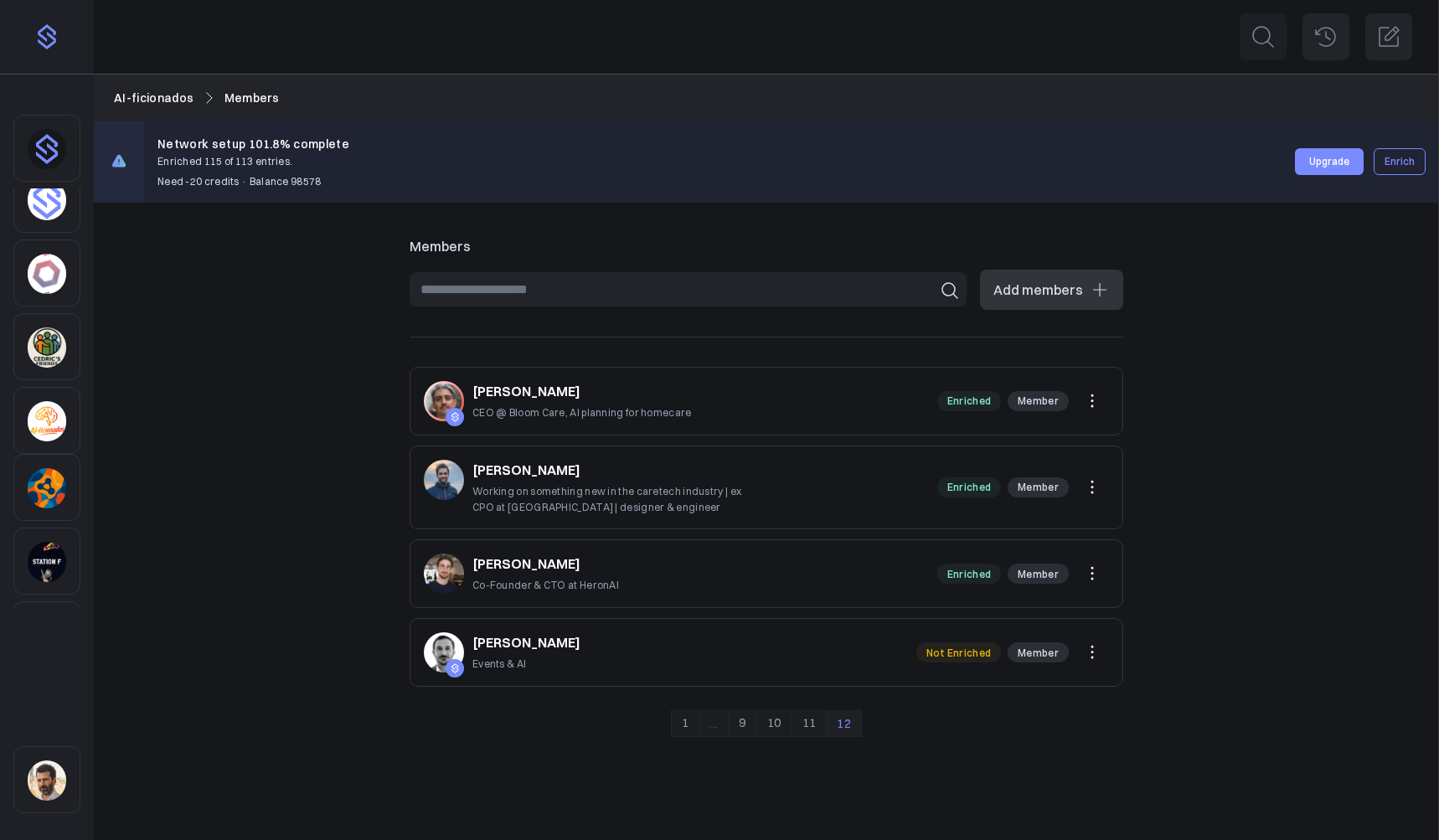
click at [43, 335] on img "Sidebar" at bounding box center [47, 347] width 39 height 41
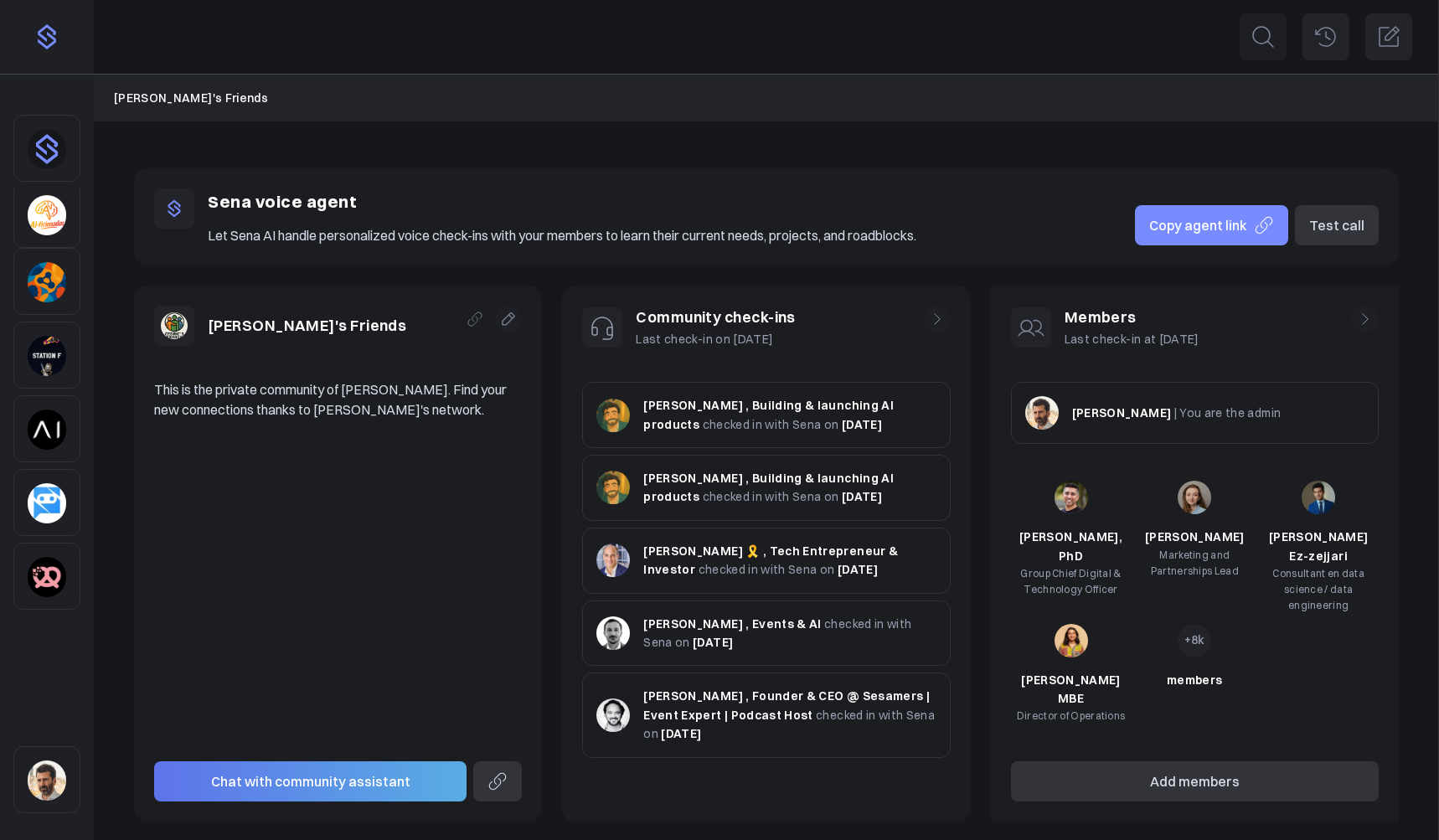
scroll to position [3, 0]
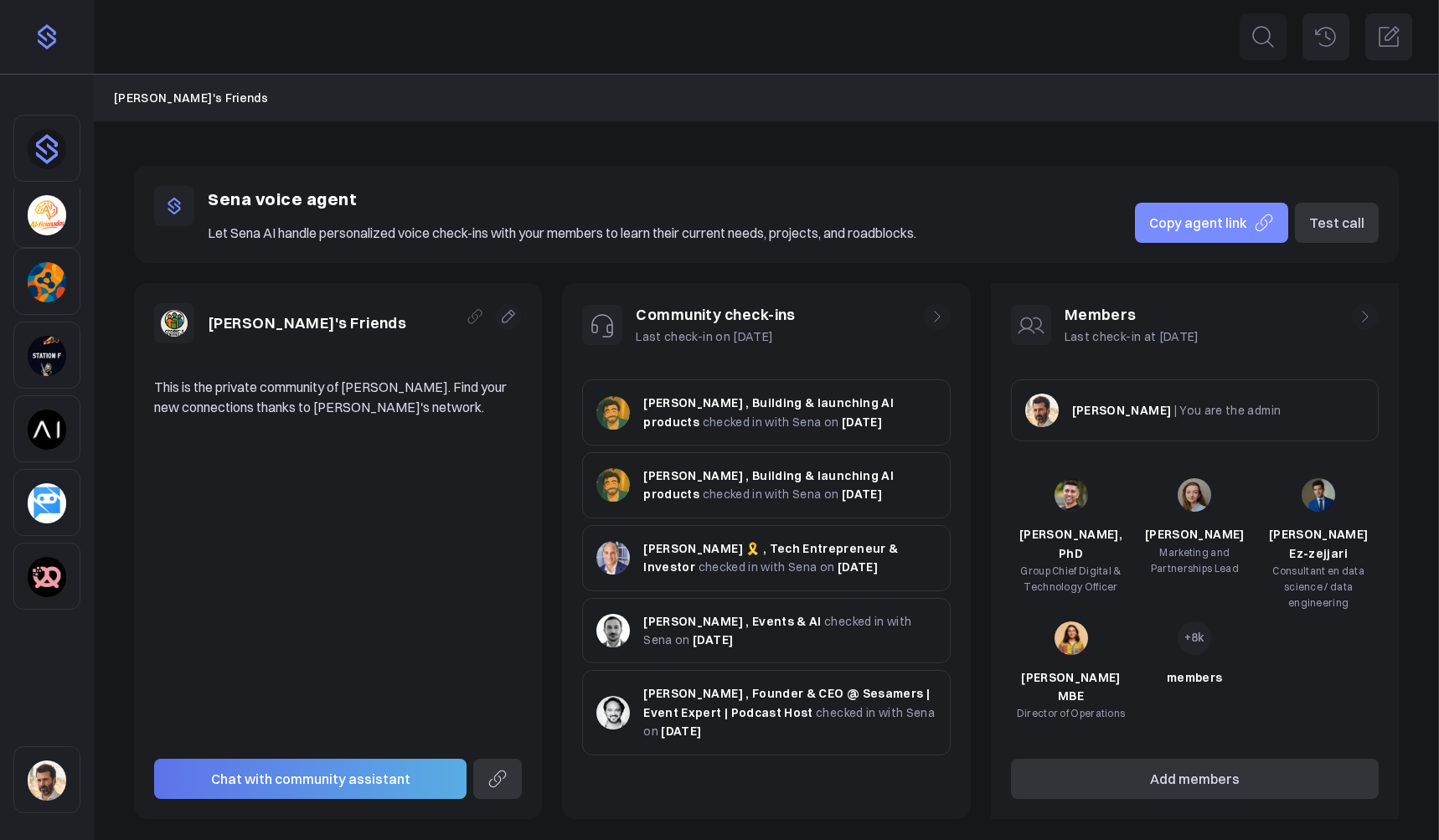
click at [53, 367] on img "Sidebar" at bounding box center [47, 356] width 39 height 41
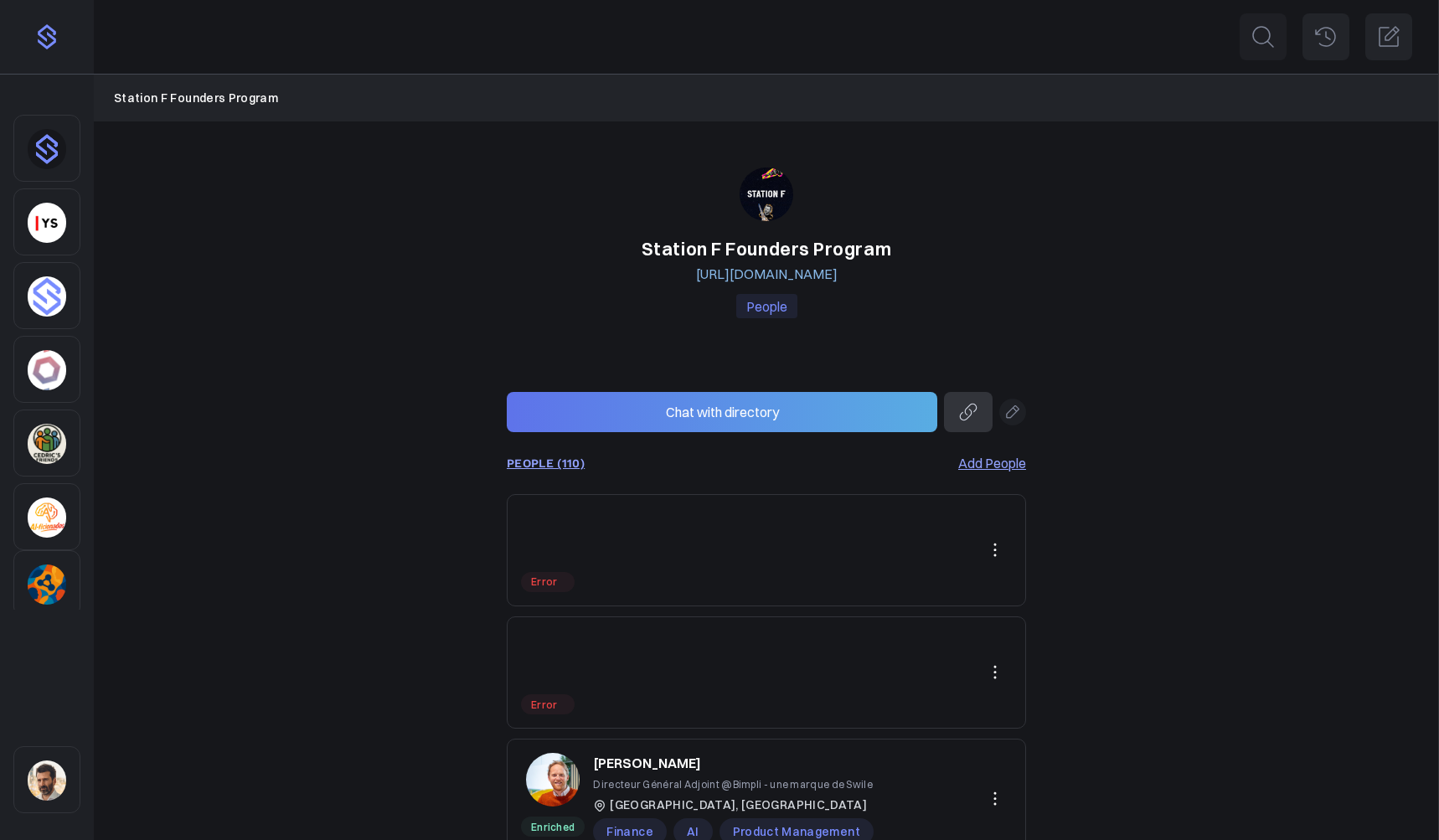
scroll to position [99, 0]
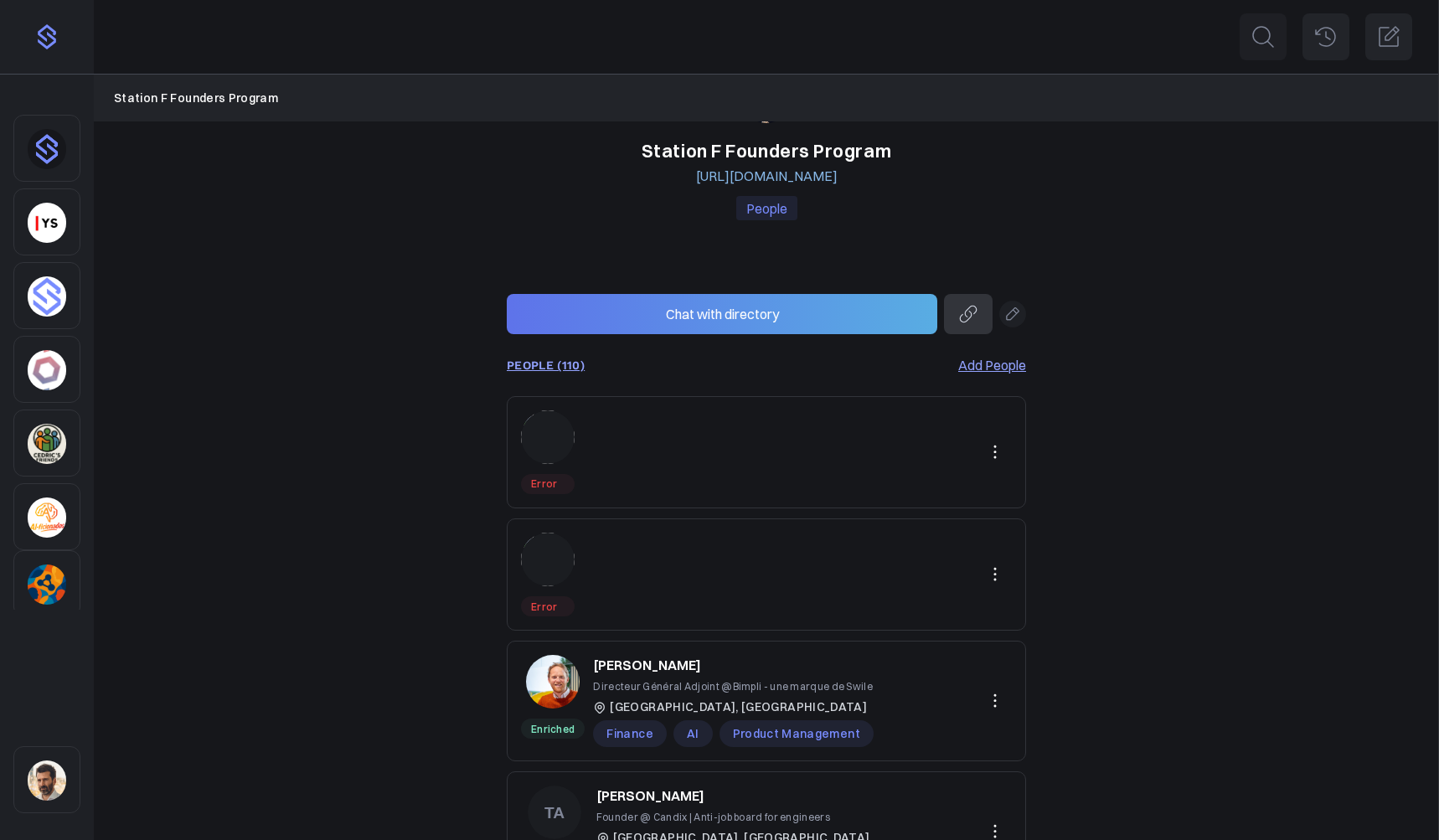
click at [1000, 451] on icon at bounding box center [995, 452] width 20 height 20
click at [917, 518] on button "Delete" at bounding box center [936, 522] width 150 height 29
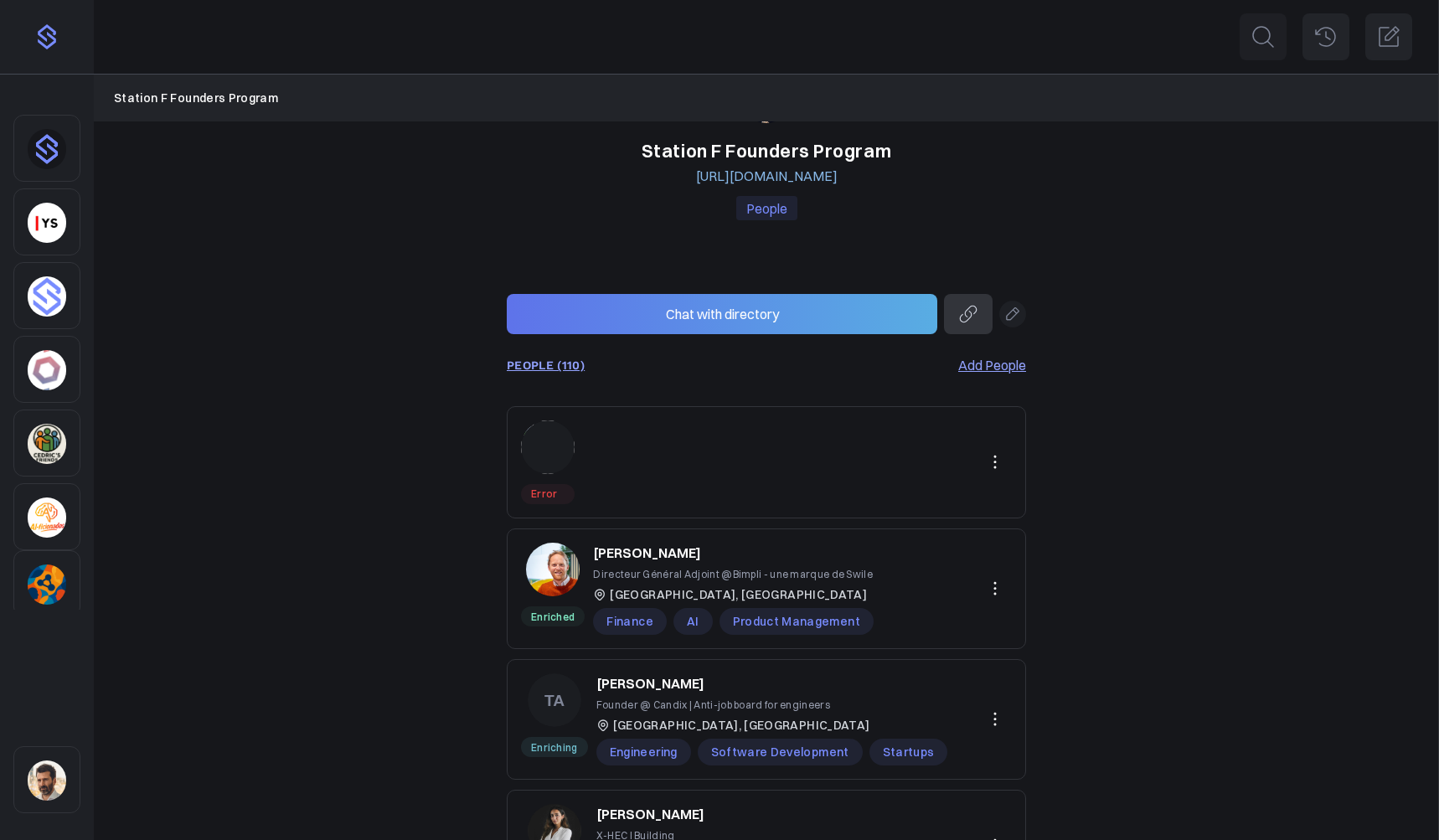
click at [994, 463] on icon at bounding box center [995, 462] width 20 height 20
click at [910, 529] on button "Delete" at bounding box center [936, 532] width 150 height 29
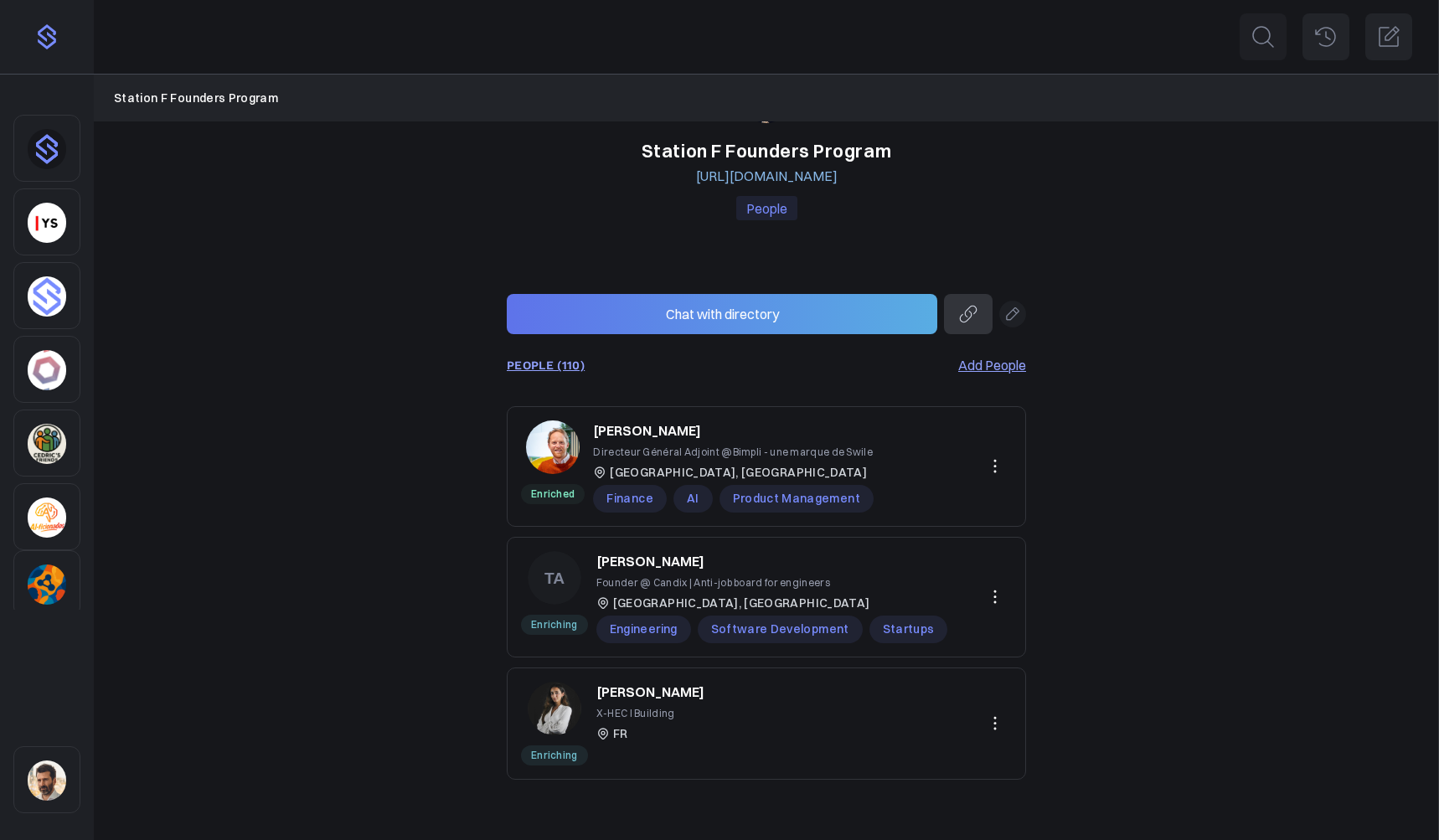
click at [567, 372] on h4 "PEOPLE (110)" at bounding box center [545, 366] width 78 height 22
click at [567, 368] on link "PEOPLE (110)" at bounding box center [545, 365] width 78 height 14
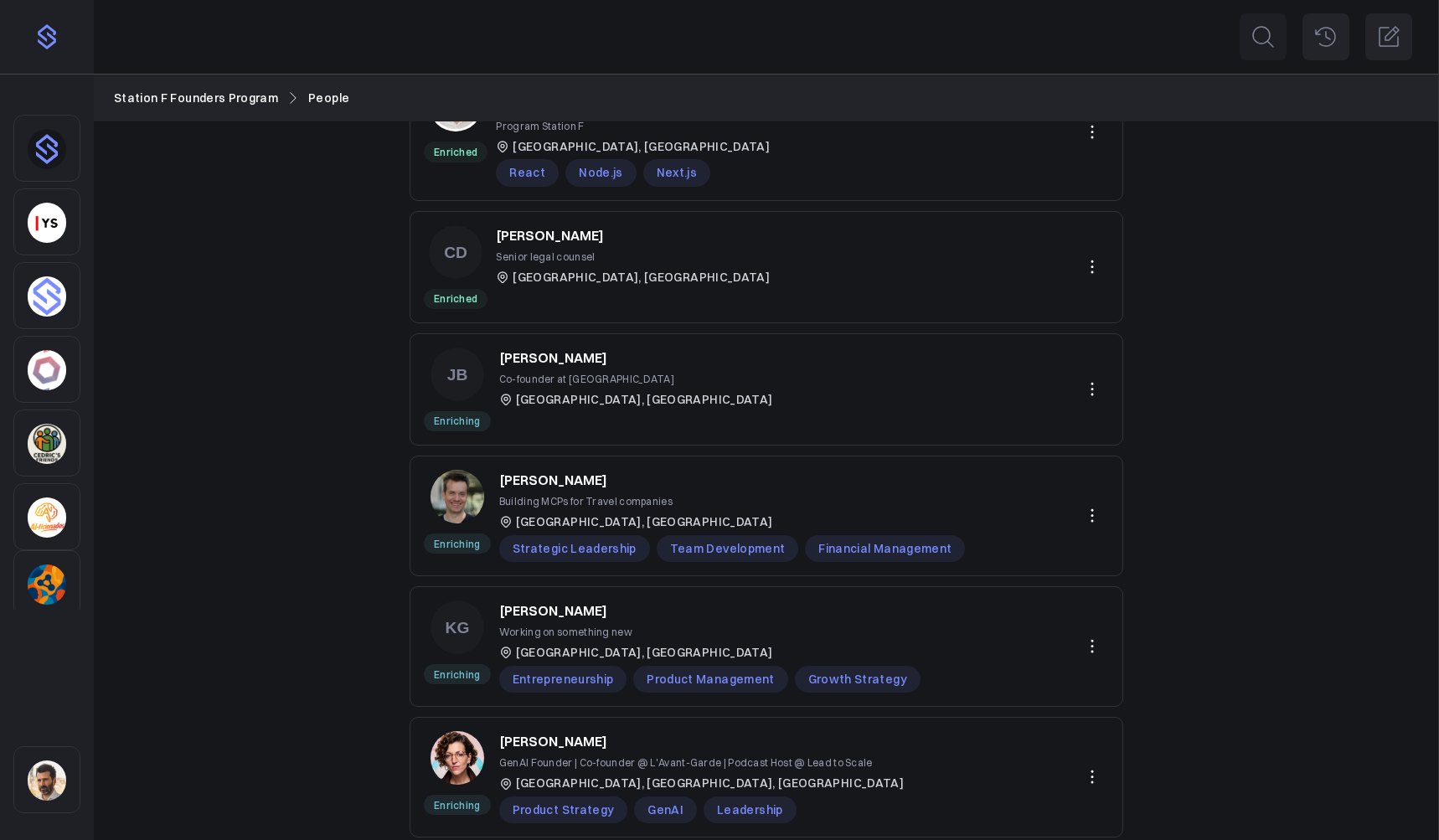
scroll to position [796, 0]
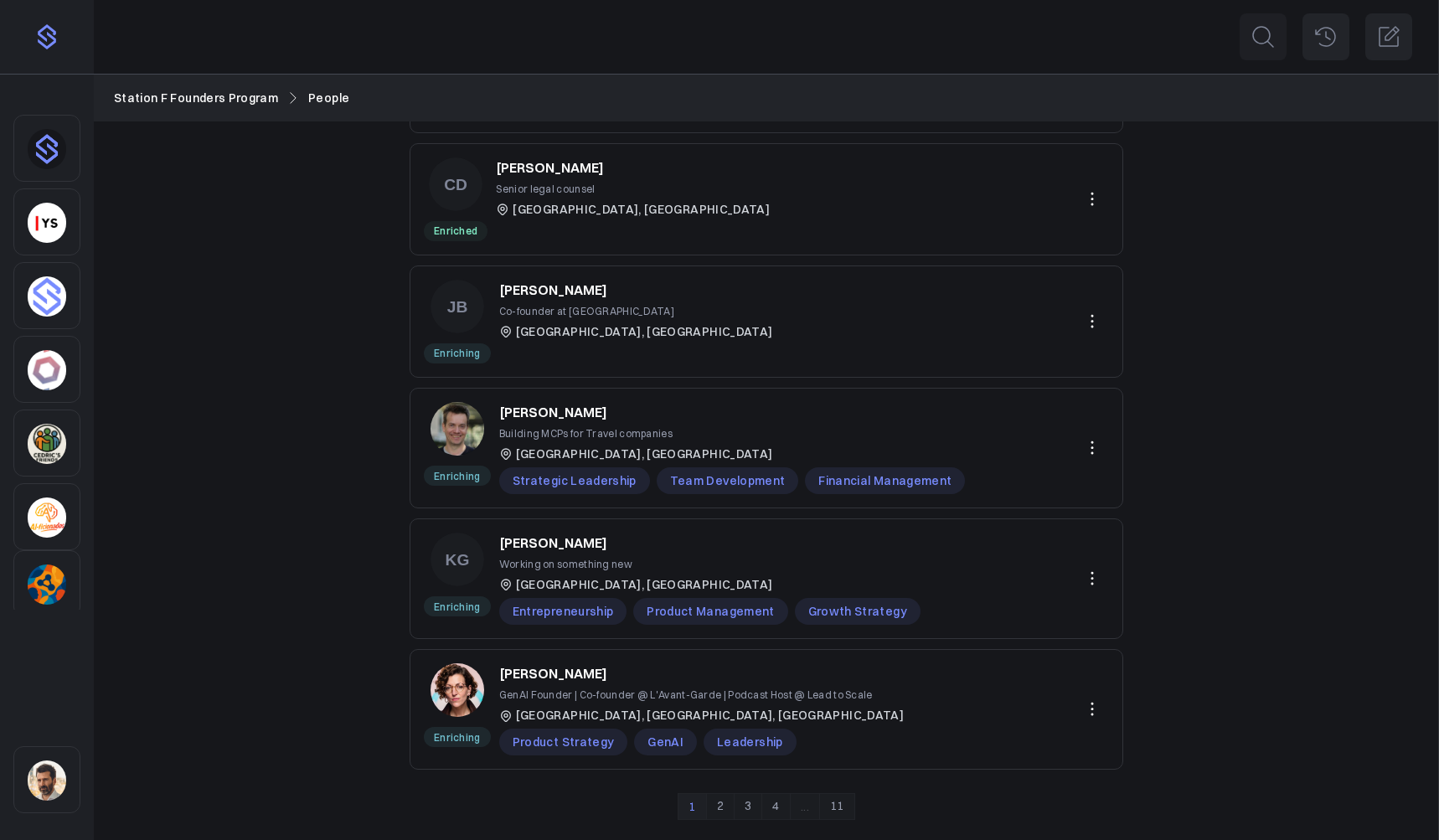
click at [722, 811] on link "2" at bounding box center [720, 806] width 29 height 27
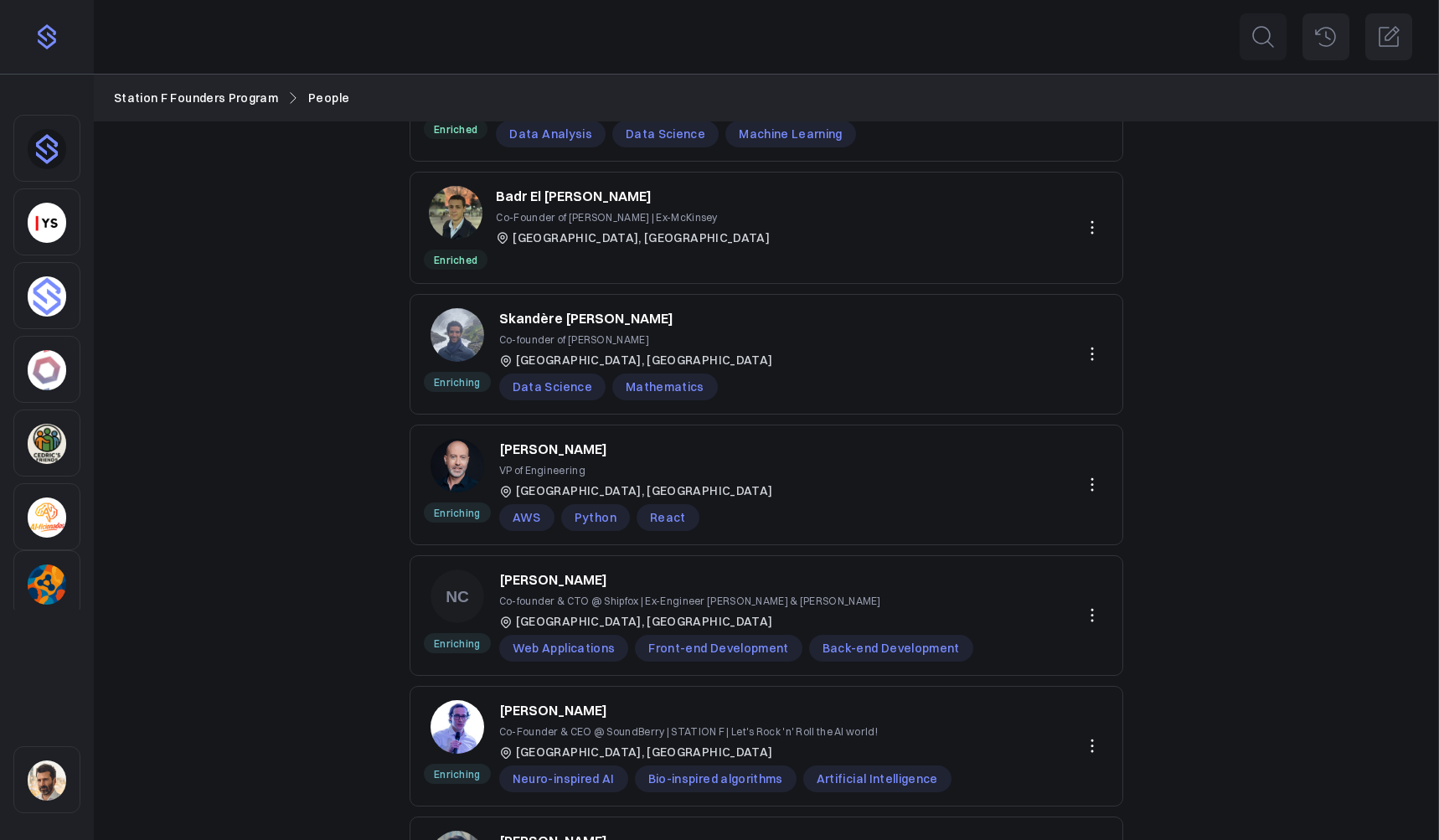
scroll to position [416, 0]
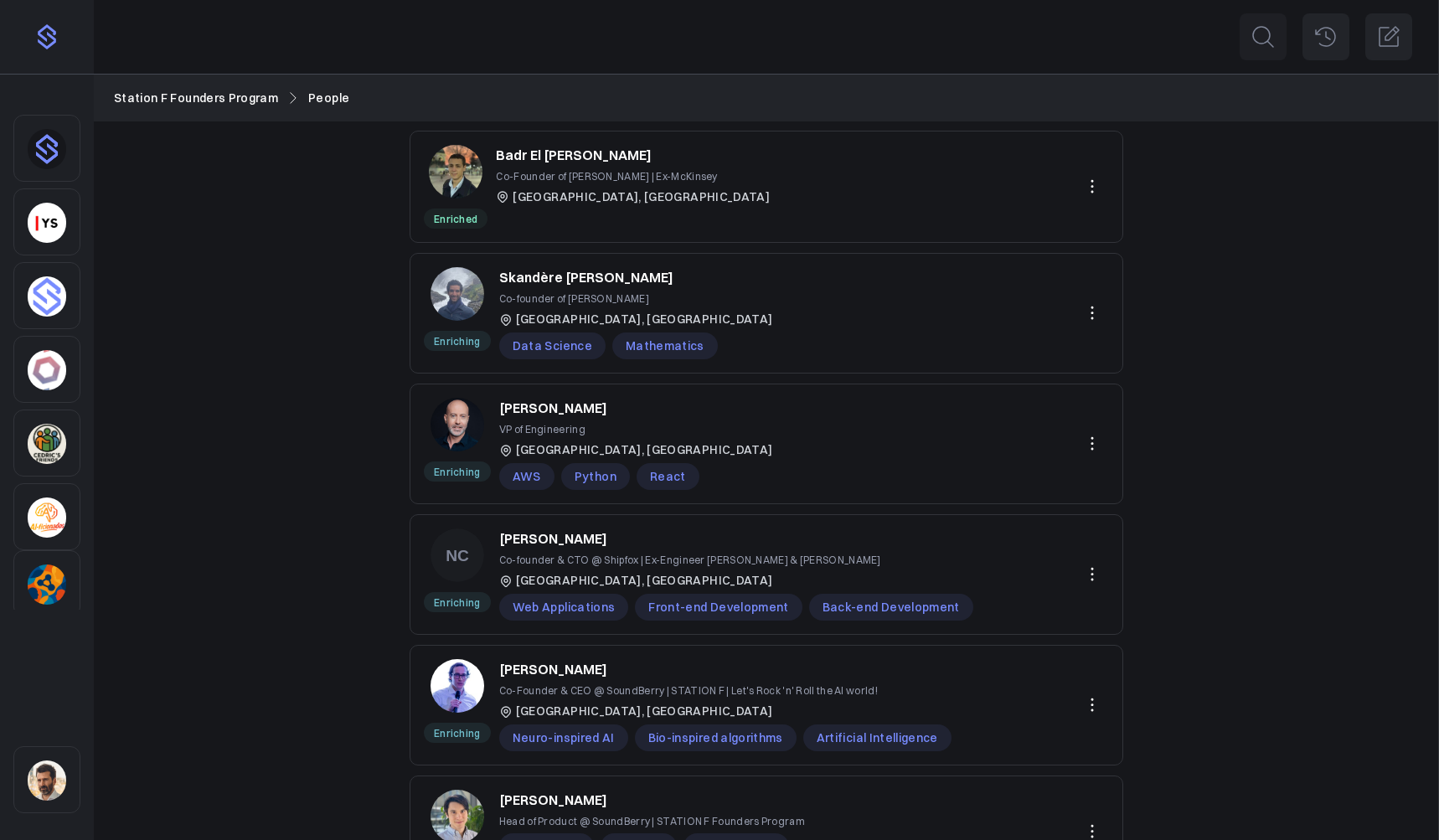
click at [59, 584] on img "Sidebar" at bounding box center [47, 585] width 39 height 41
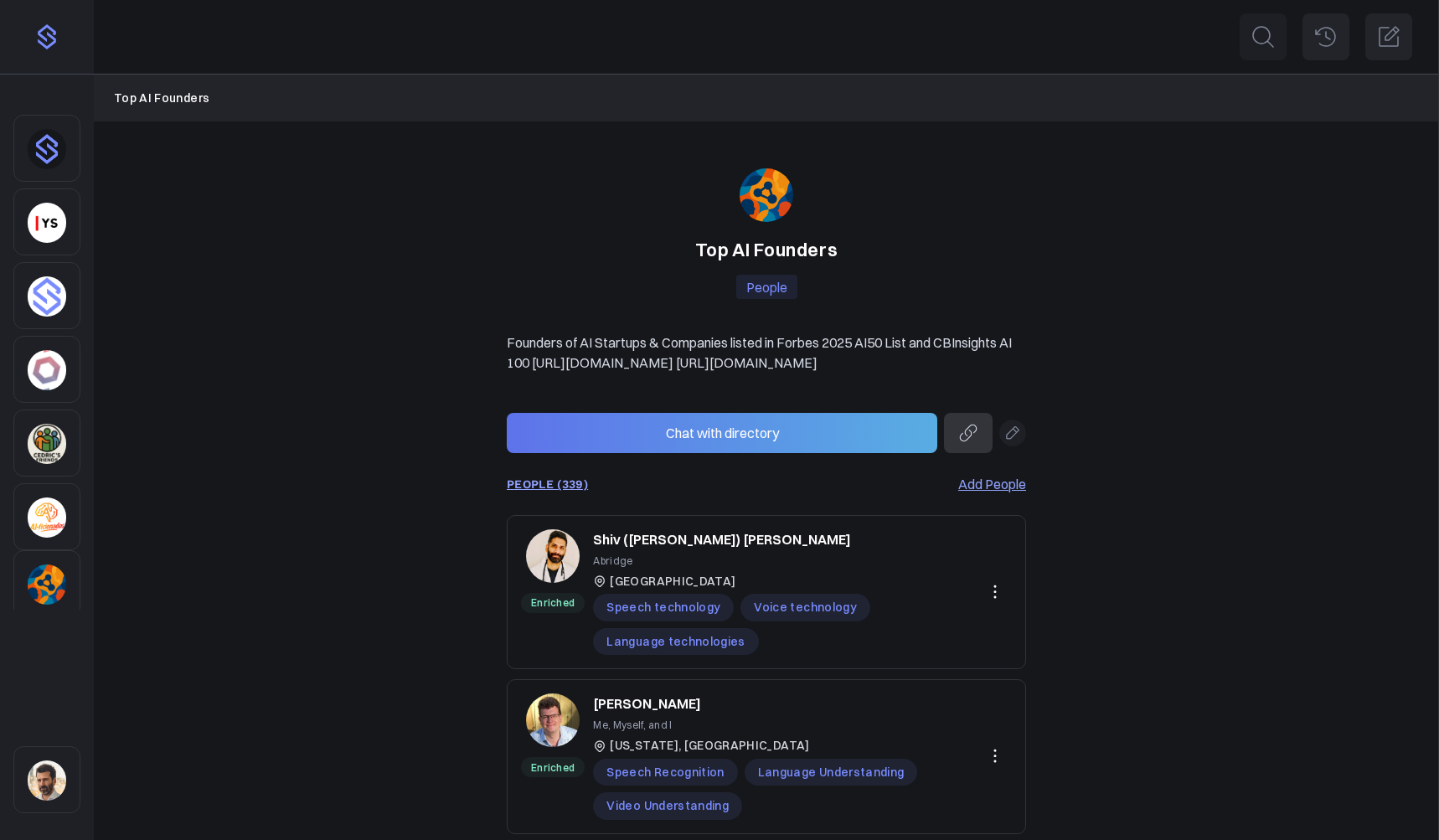
click at [569, 491] on link "PEOPLE (339)" at bounding box center [547, 484] width 81 height 14
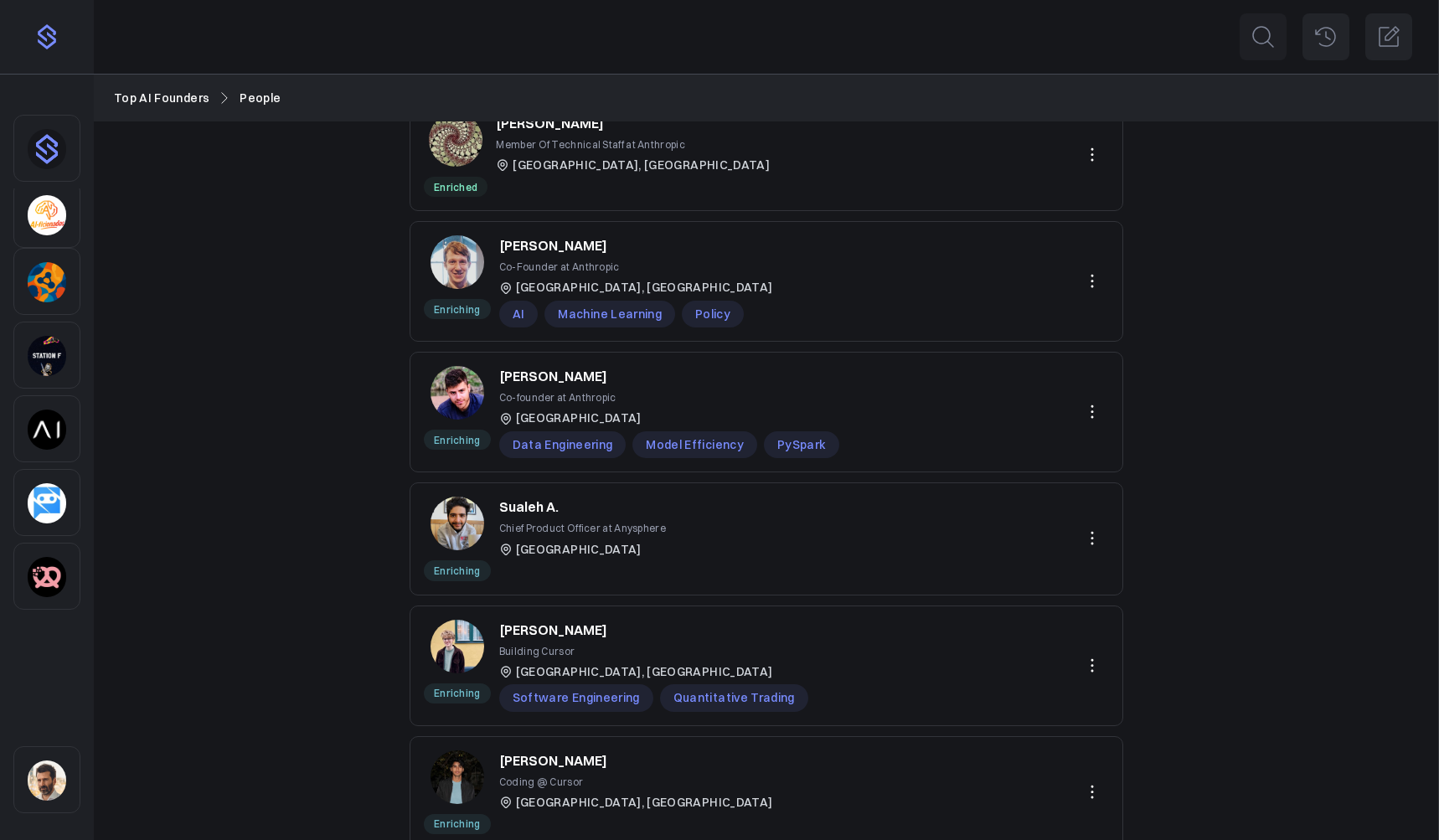
scroll to position [728, 0]
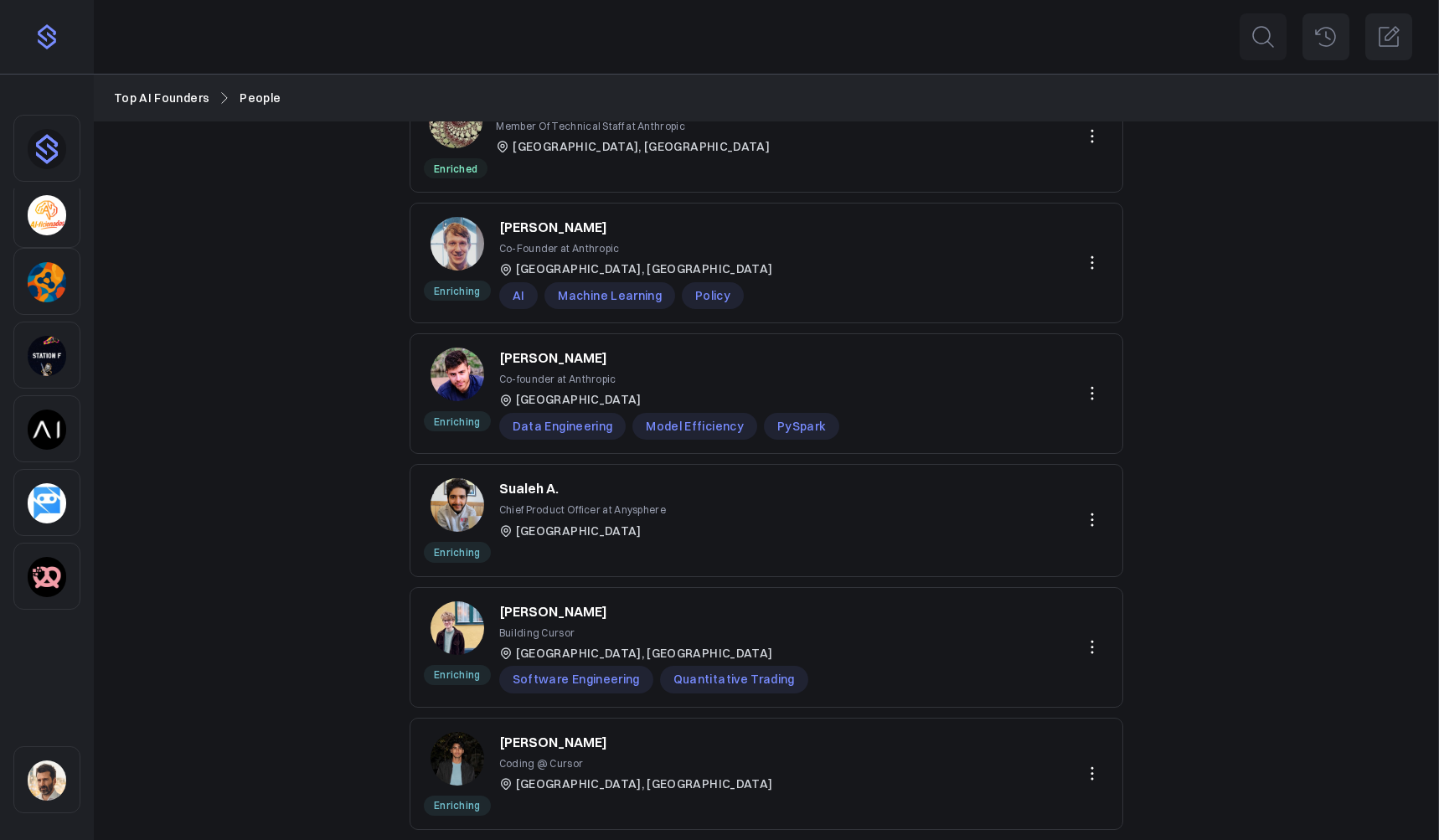
click at [43, 562] on img "Sidebar" at bounding box center [47, 578] width 39 height 41
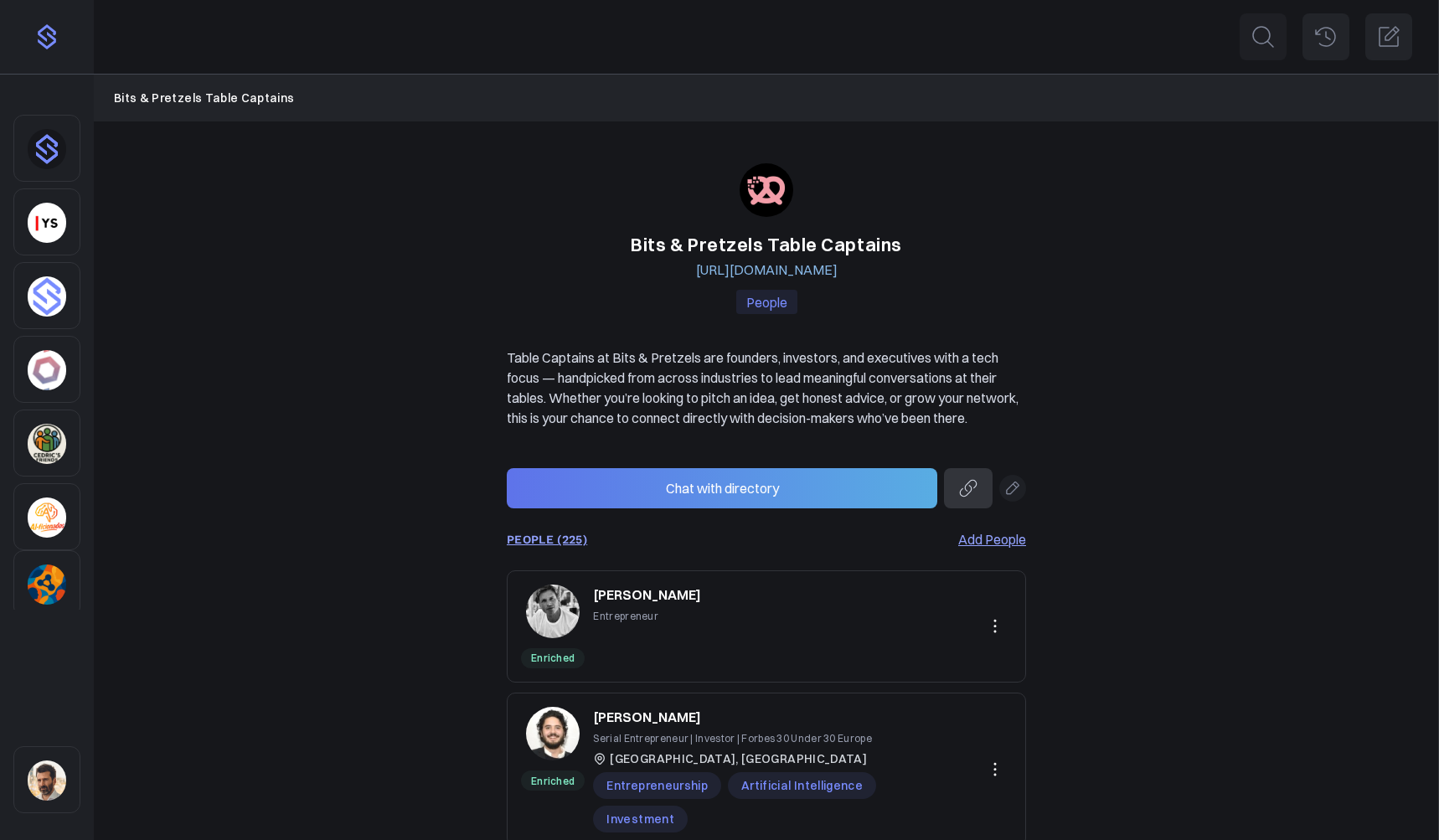
click at [568, 546] on link "PEOPLE (225)" at bounding box center [546, 539] width 80 height 14
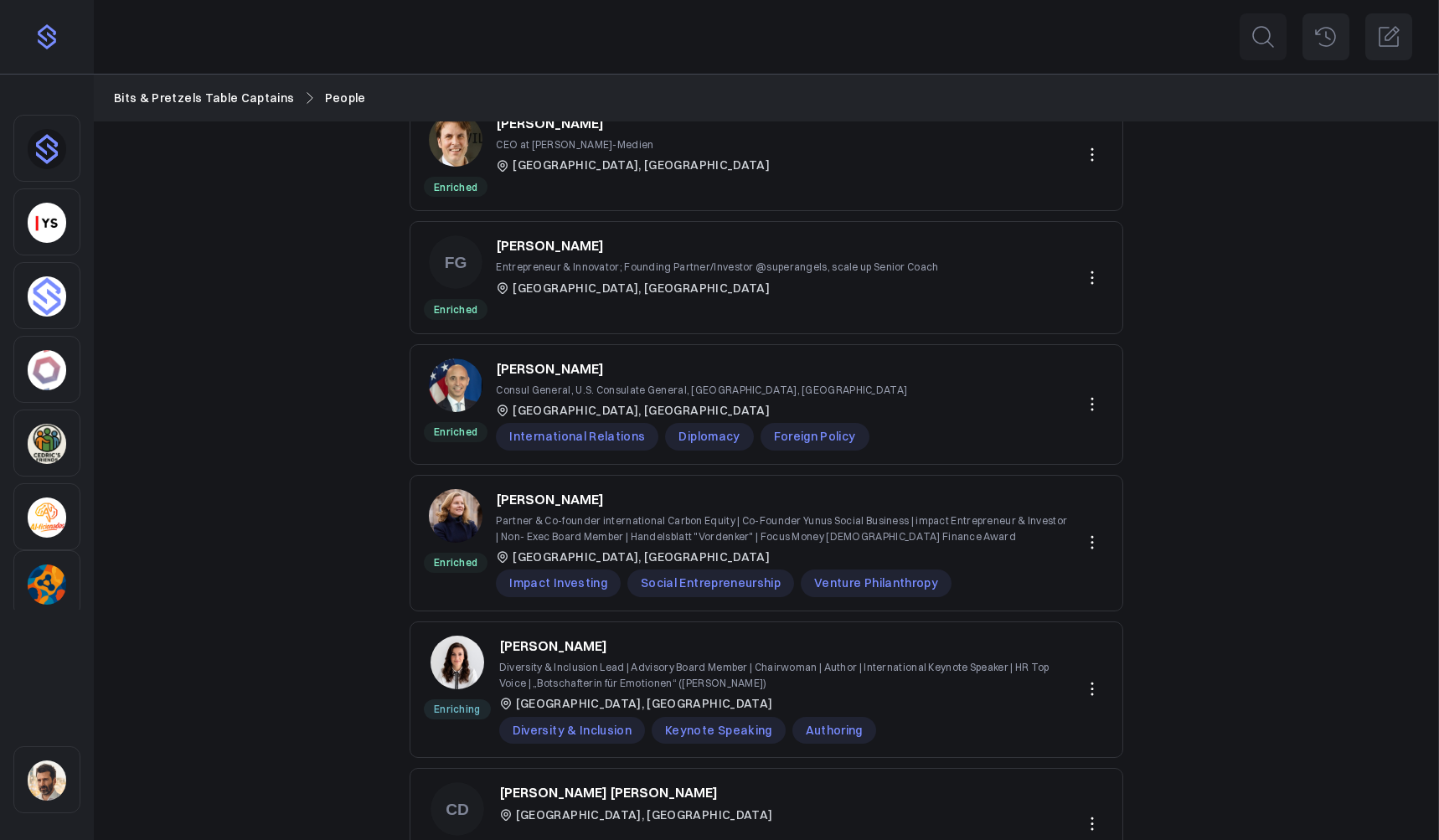
scroll to position [804, 0]
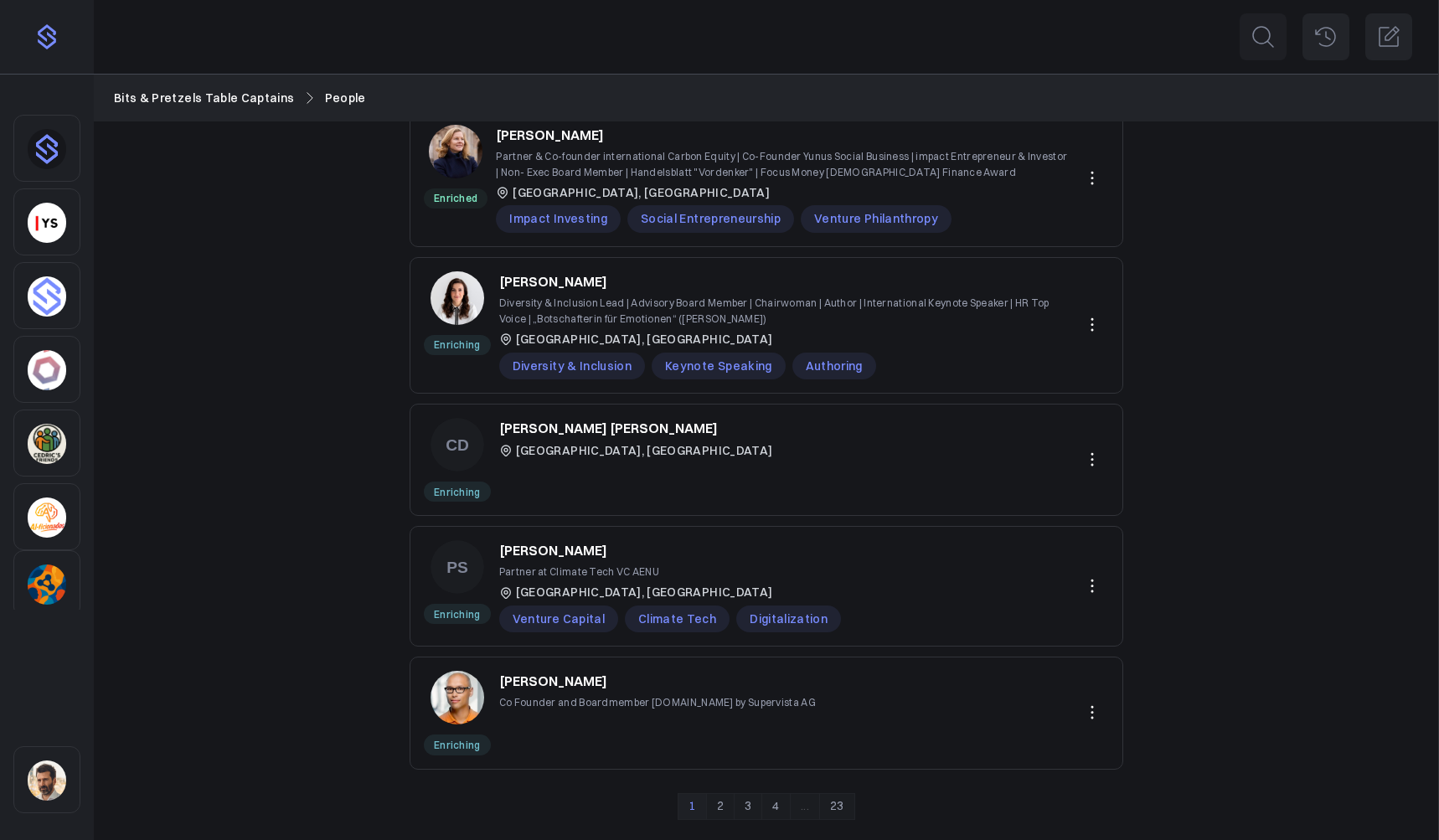
click at [721, 805] on link "2" at bounding box center [720, 806] width 29 height 27
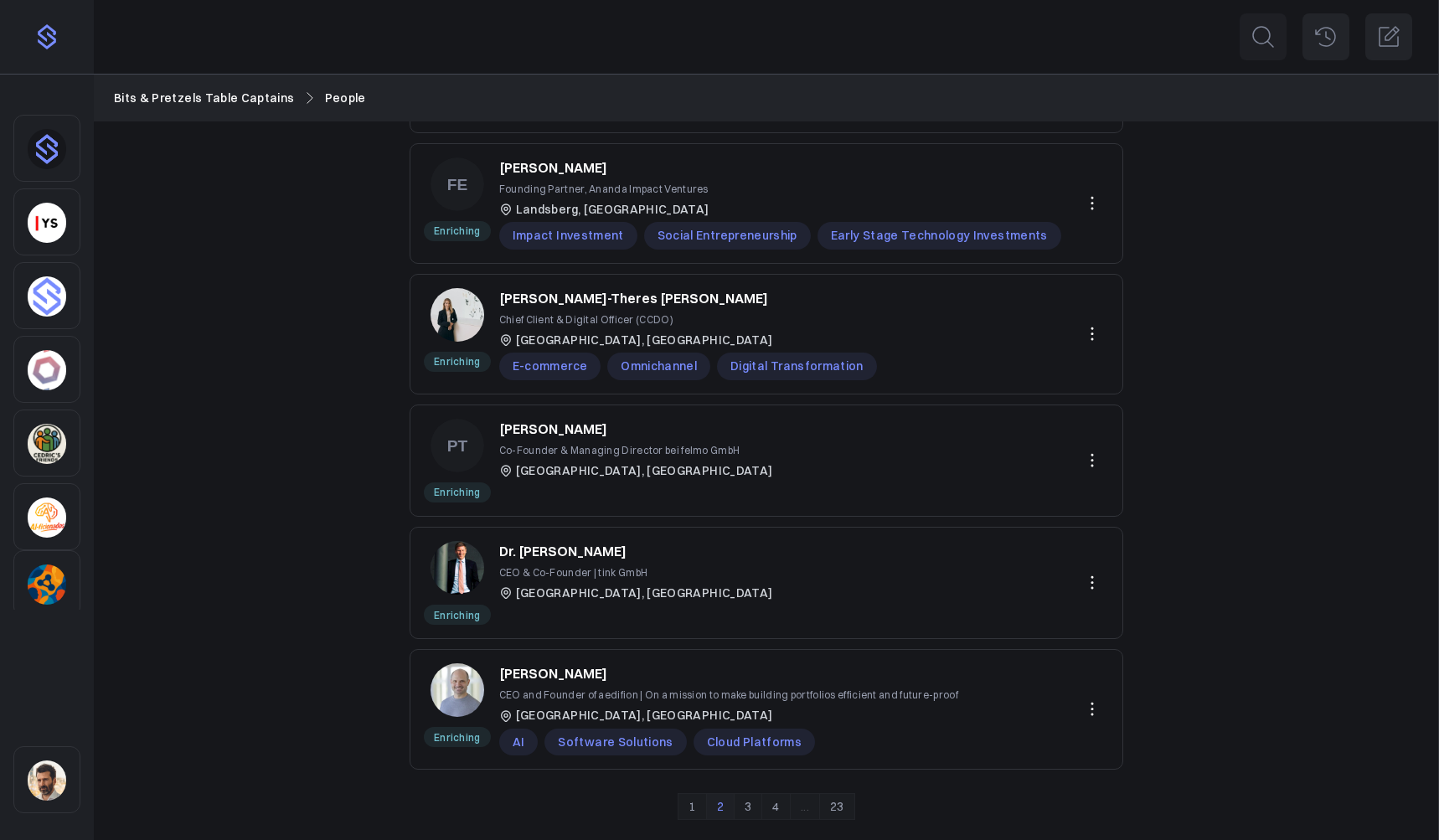
scroll to position [788, 0]
drag, startPoint x: 214, startPoint y: 176, endPoint x: 50, endPoint y: 125, distance: 171.7
click at [193, 174] on div "People (225) Add People Enriched [PERSON_NAME] General Manager Openbank [GEOGRA…" at bounding box center [766, 87] width 1345 height 1505
